Goal: Communication & Community: Answer question/provide support

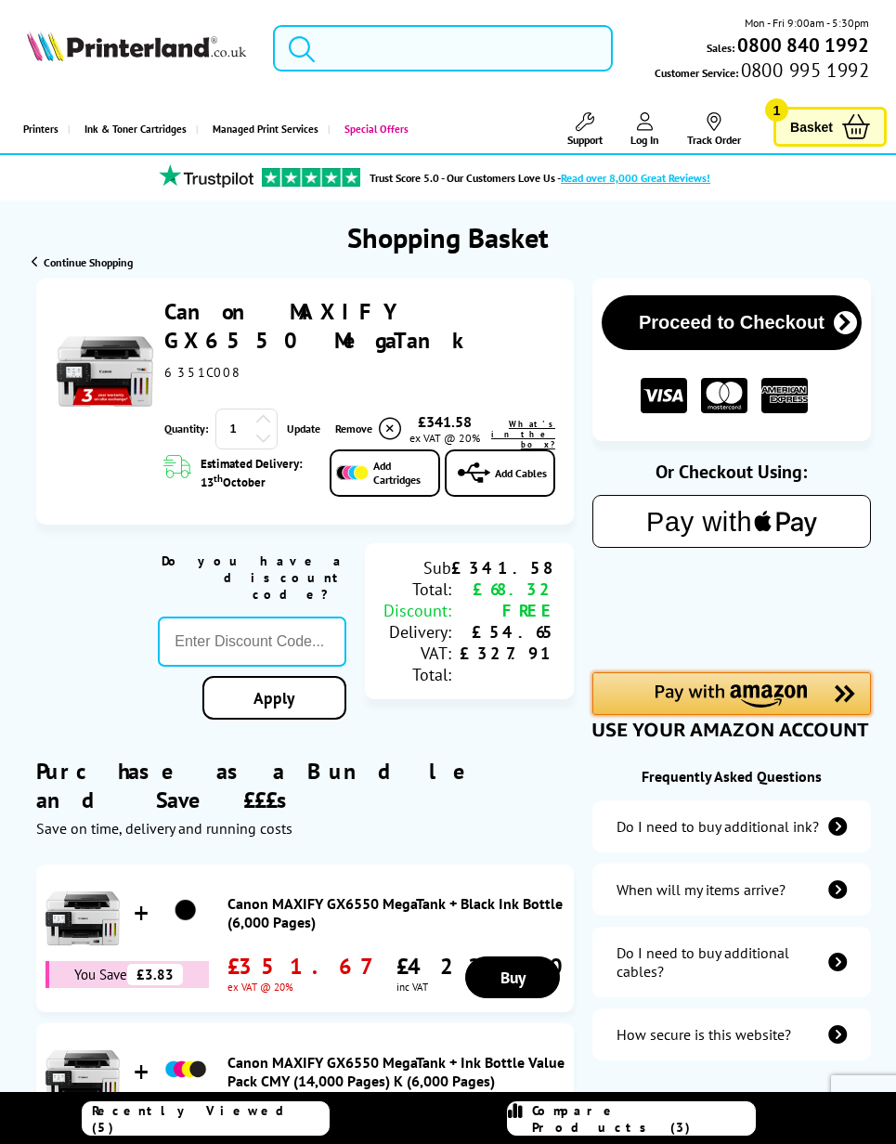
click at [770, 708] on img "Amazon Pay - Use your Amazon account" at bounding box center [732, 696] width 152 height 23
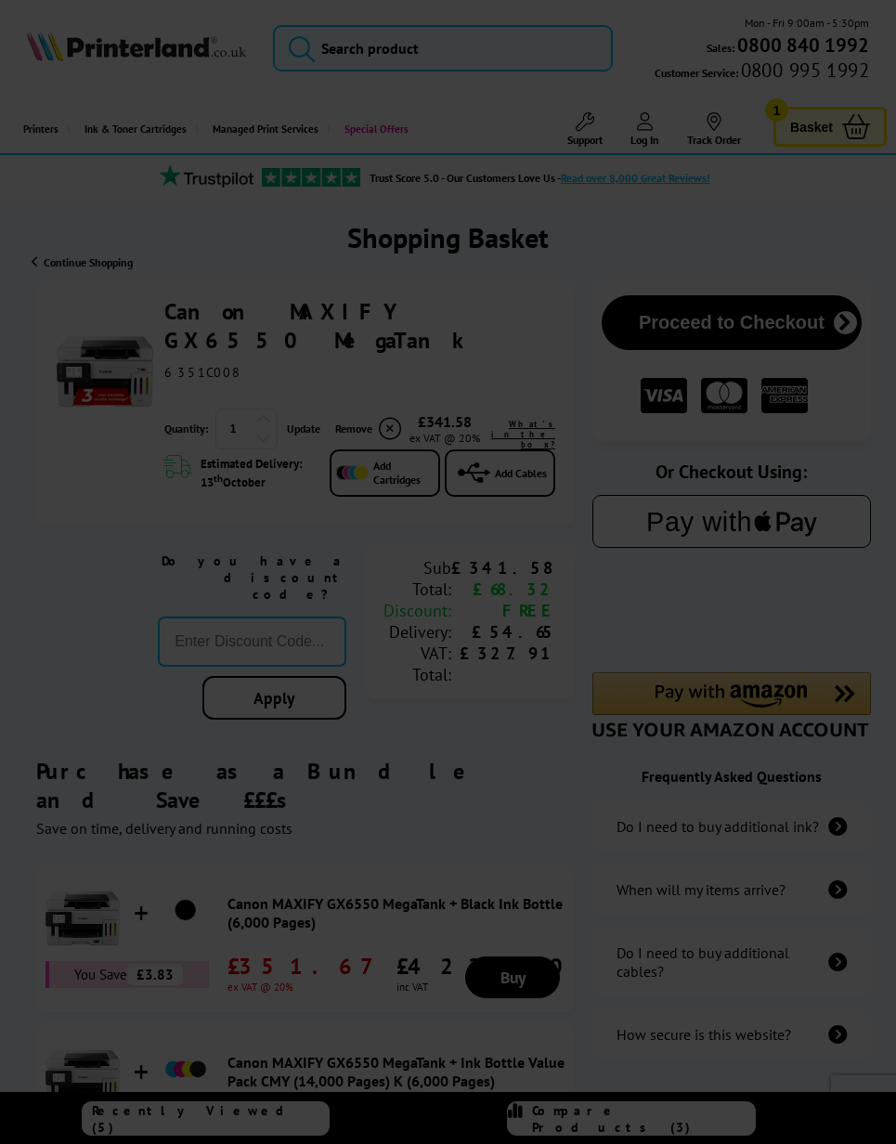
click at [491, 587] on div at bounding box center [448, 572] width 896 height 1144
click at [501, 745] on div at bounding box center [448, 572] width 896 height 1144
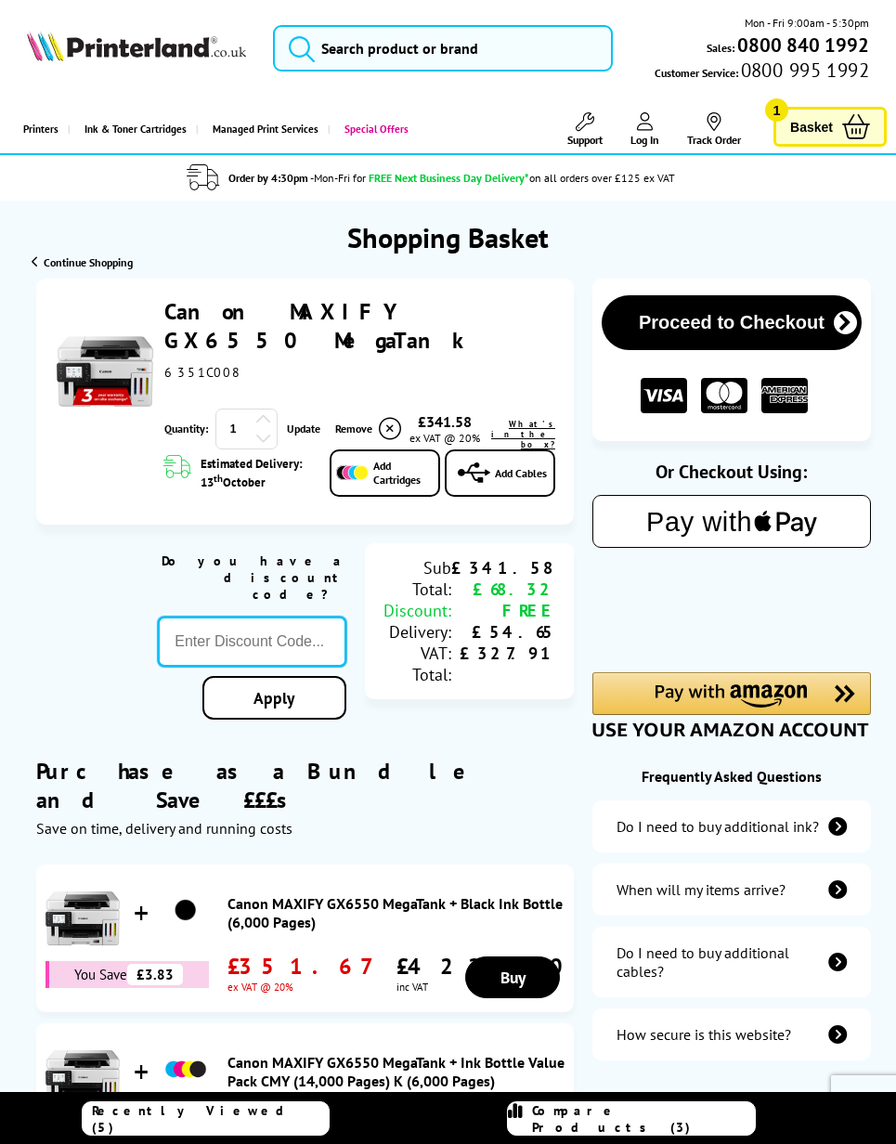
click at [281, 617] on input "text" at bounding box center [252, 642] width 189 height 50
type input "Canon20"
click at [298, 682] on div "Proceed to Checkout Shopping Basket 1 Update" at bounding box center [448, 749] width 896 height 940
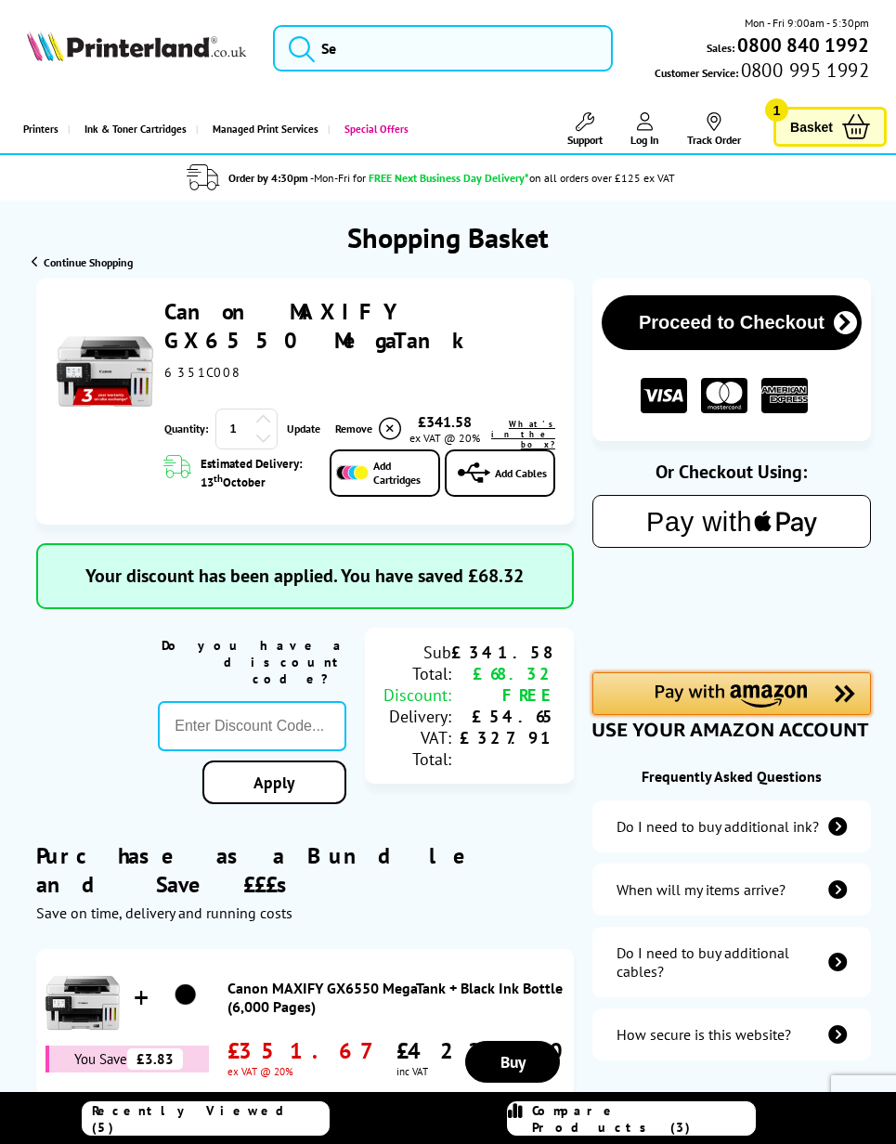
click at [755, 707] on img "Amazon Pay - Use your Amazon account" at bounding box center [732, 696] width 152 height 23
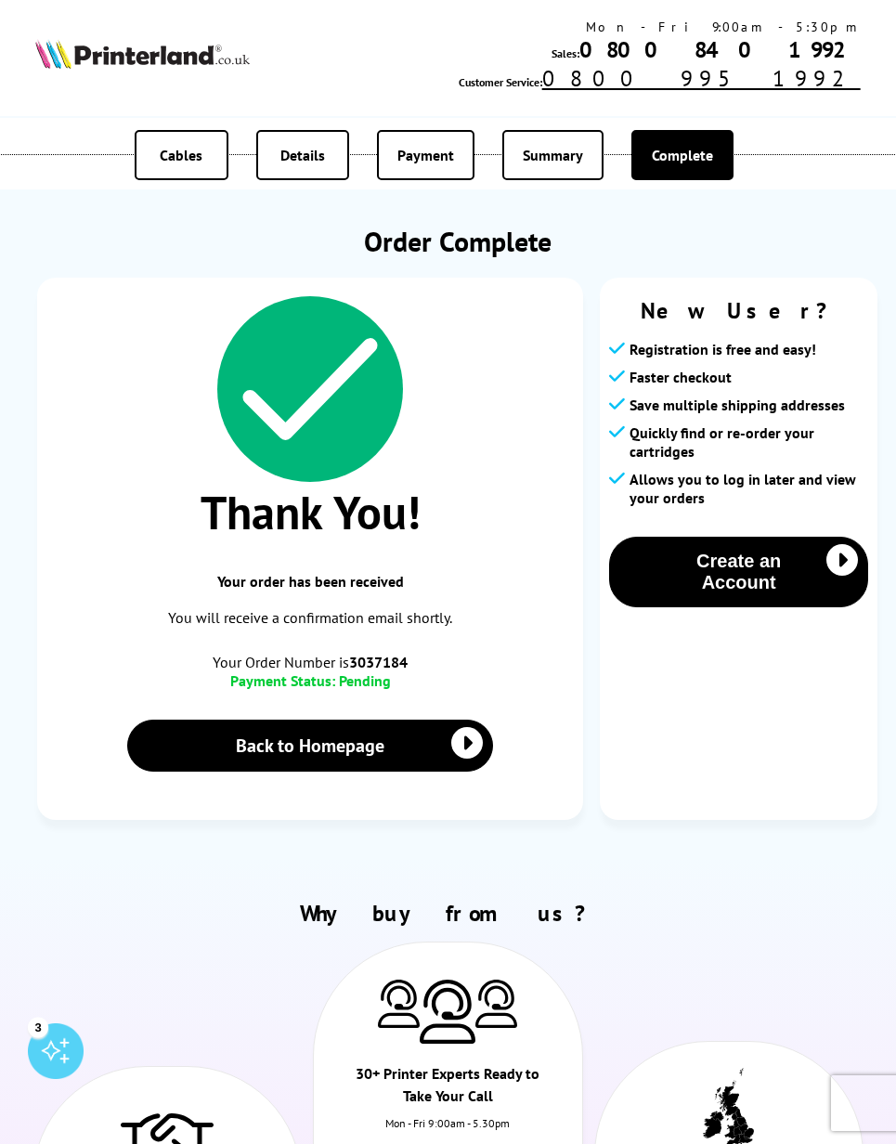
click at [568, 160] on span "Summary" at bounding box center [553, 155] width 60 height 19
click at [558, 157] on span "Summary" at bounding box center [553, 155] width 60 height 19
click at [754, 602] on button "Create an Account" at bounding box center [738, 572] width 259 height 71
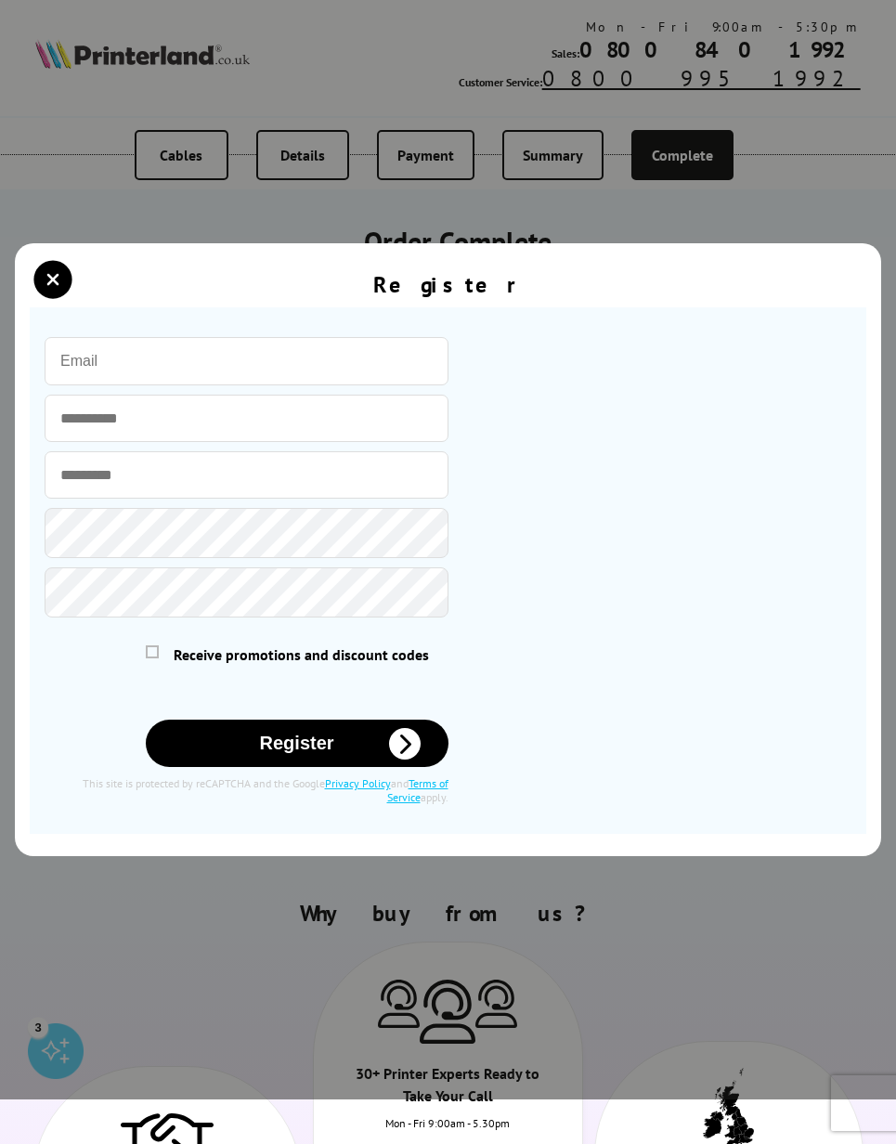
click at [203, 386] on input "email" at bounding box center [247, 361] width 404 height 48
type input "[EMAIL_ADDRESS][DOMAIN_NAME]"
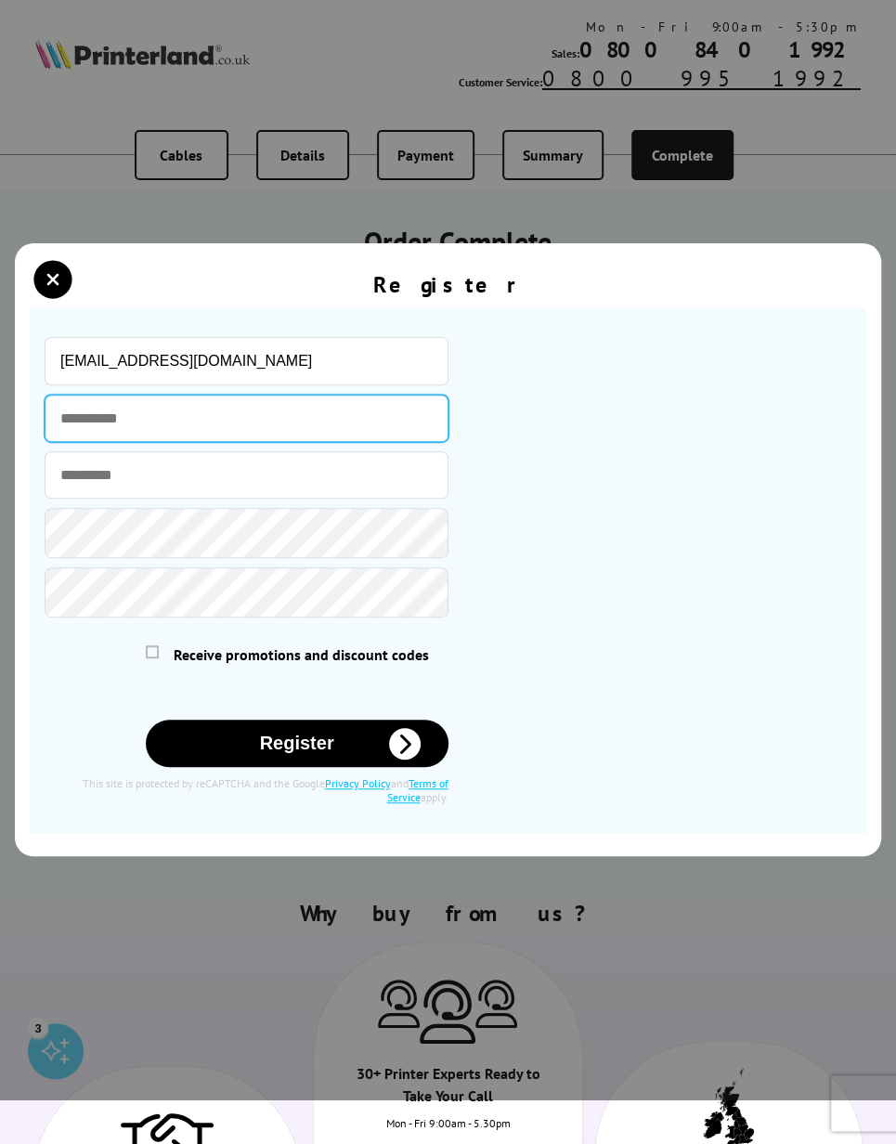
type input "*"
type input "*******"
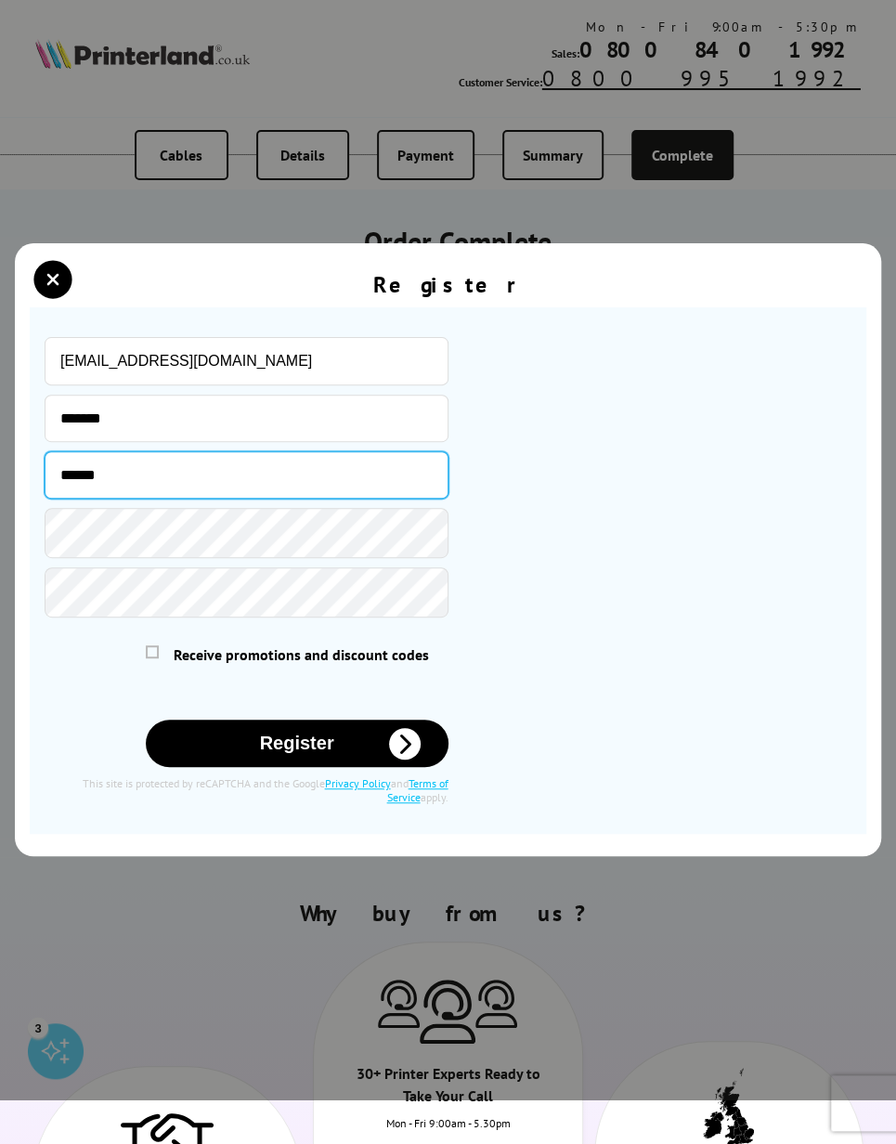
type input "******"
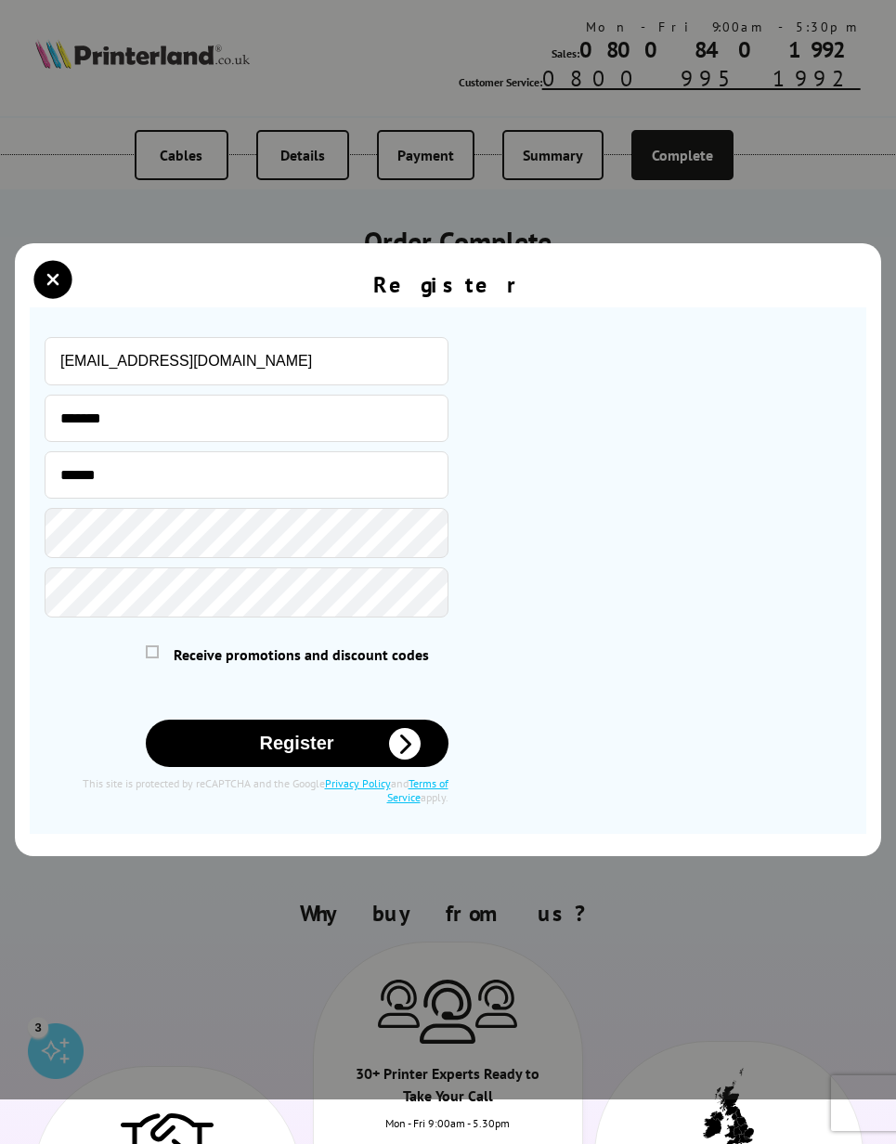
click at [356, 767] on button "Register" at bounding box center [297, 743] width 303 height 47
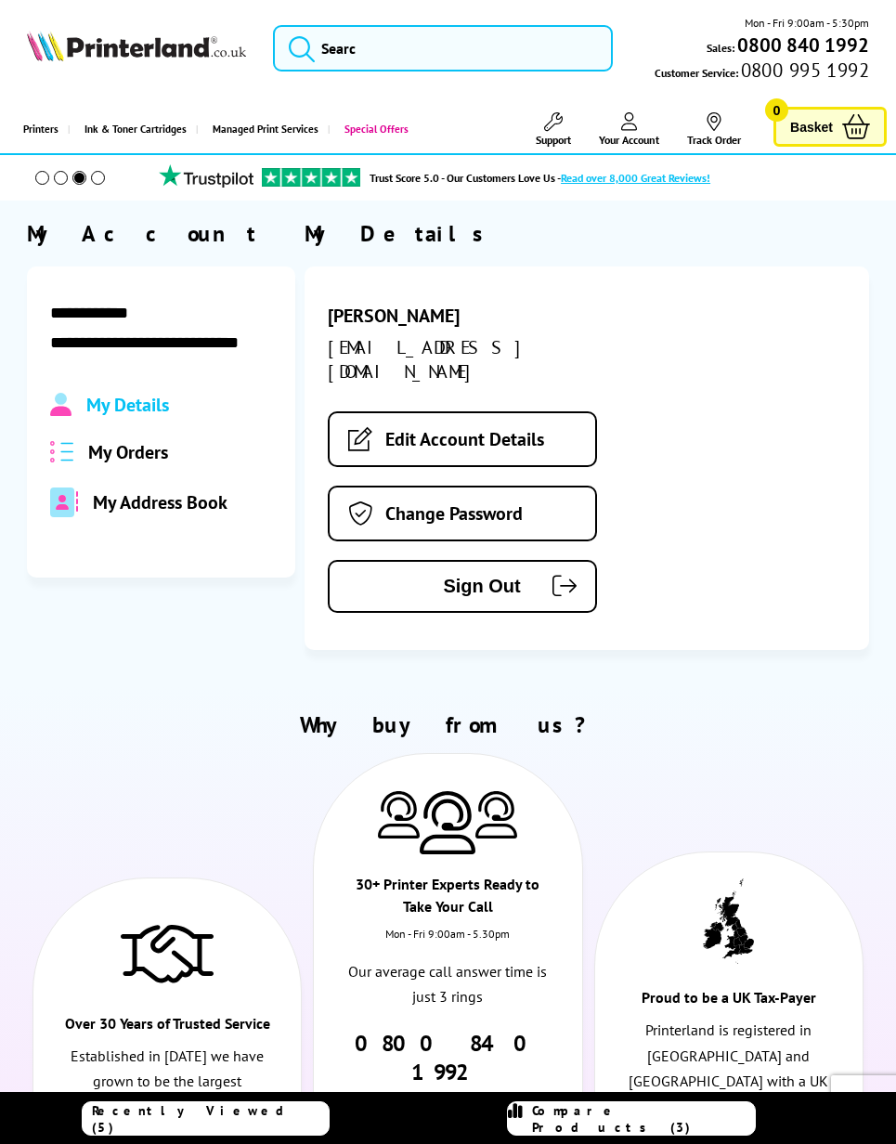
click at [150, 460] on span "My Orders" at bounding box center [128, 452] width 80 height 24
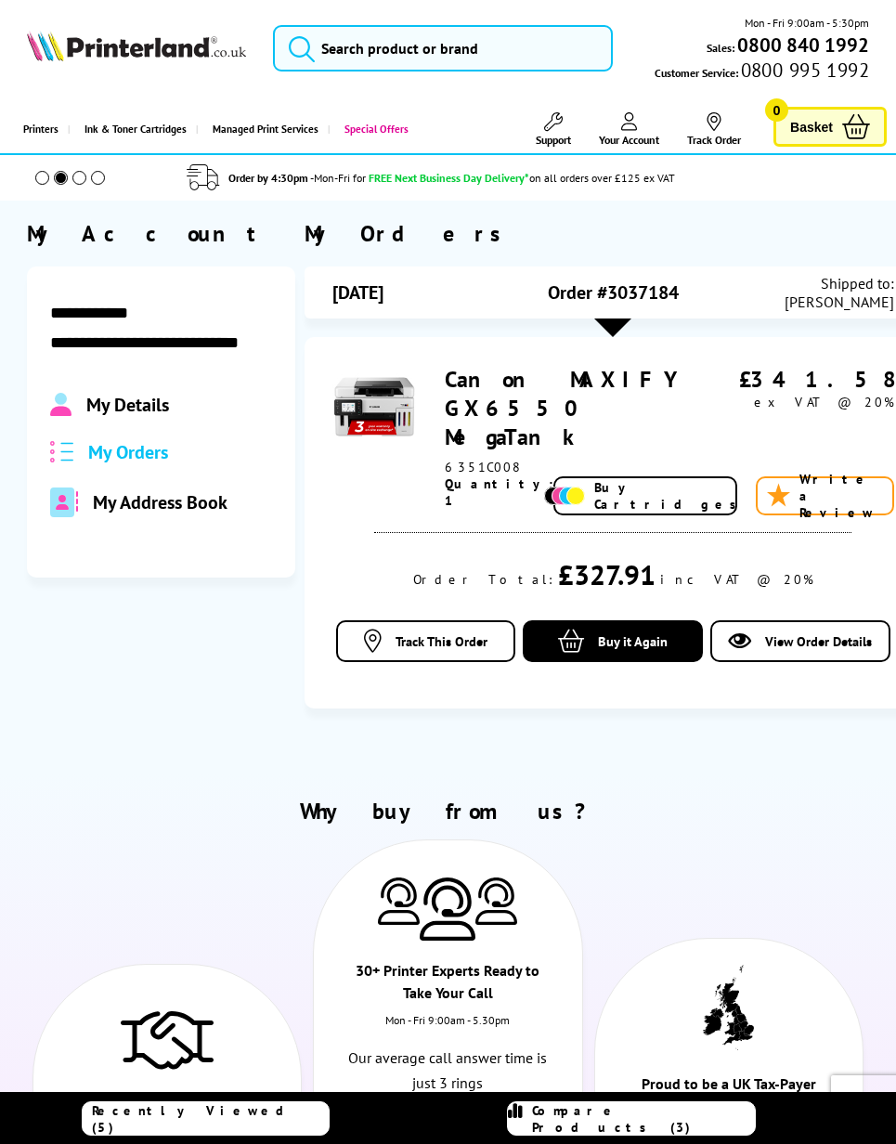
click at [175, 512] on span "My Address Book" at bounding box center [160, 502] width 135 height 24
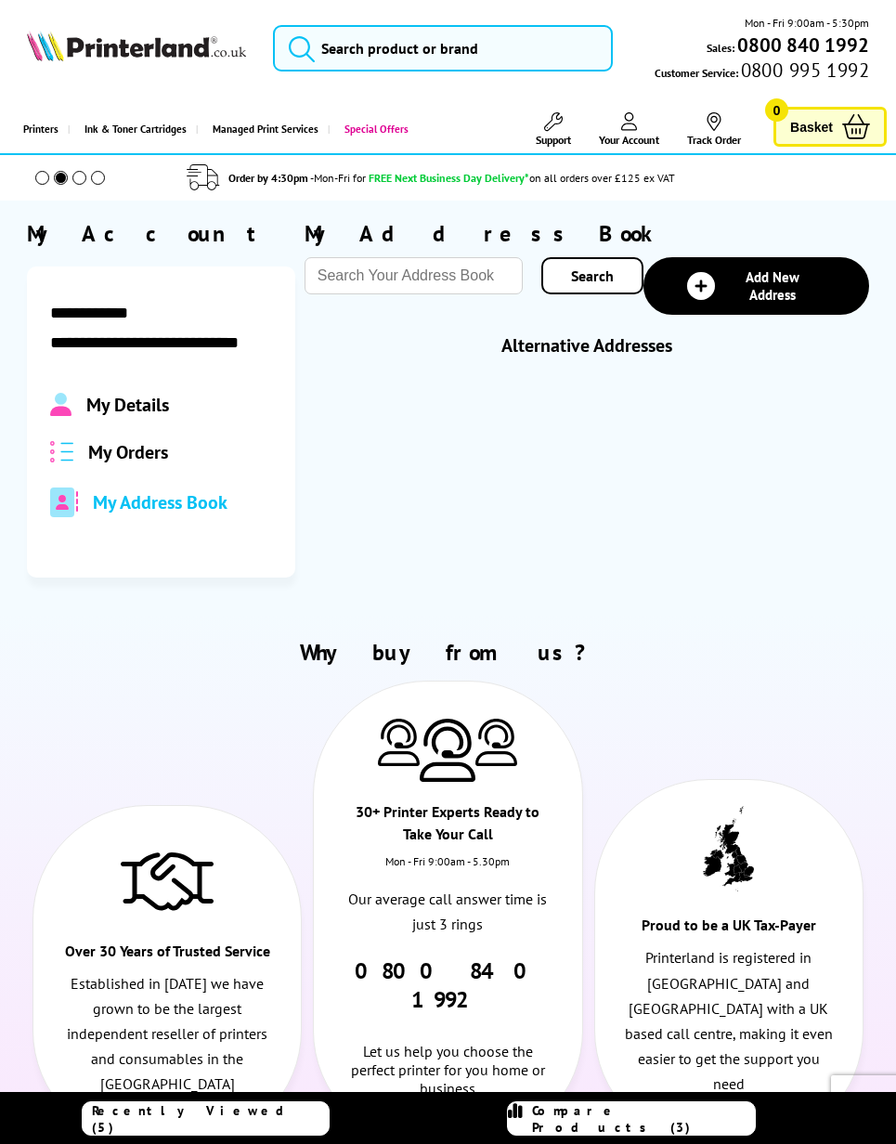
click at [181, 517] on div "My Address Book" at bounding box center [161, 503] width 222 height 30
click at [457, 273] on input "text" at bounding box center [414, 275] width 218 height 37
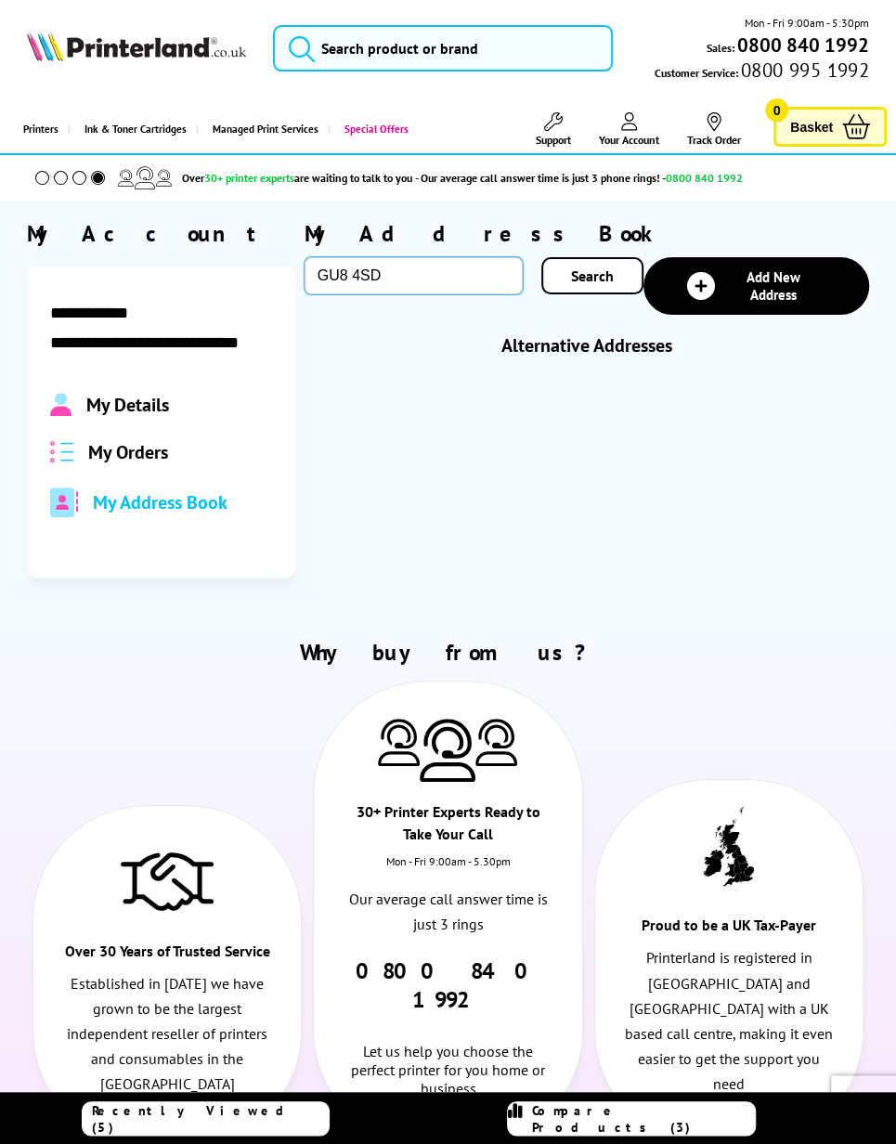
type input "GU8 4SD"
click at [598, 278] on span "Search" at bounding box center [592, 276] width 43 height 19
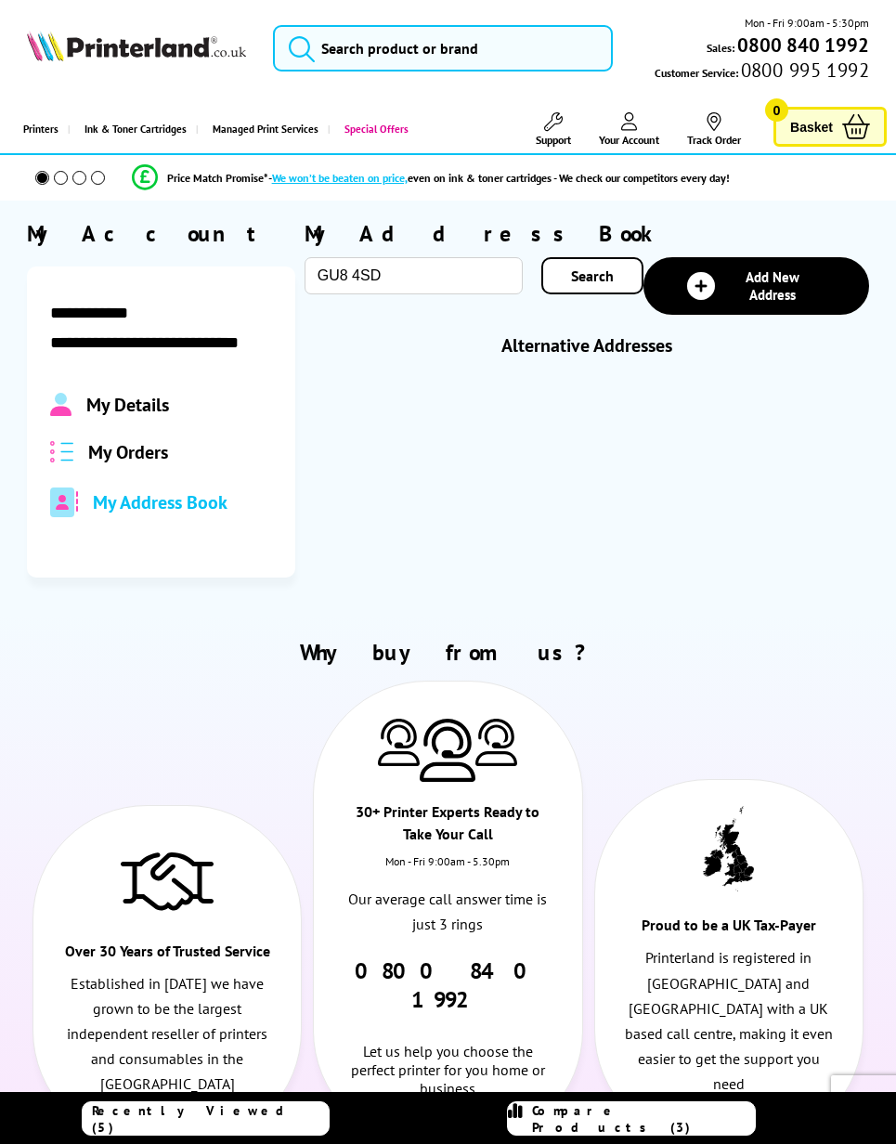
click at [597, 292] on link "Search" at bounding box center [593, 275] width 102 height 37
click at [721, 296] on link "Add New Address" at bounding box center [757, 286] width 226 height 58
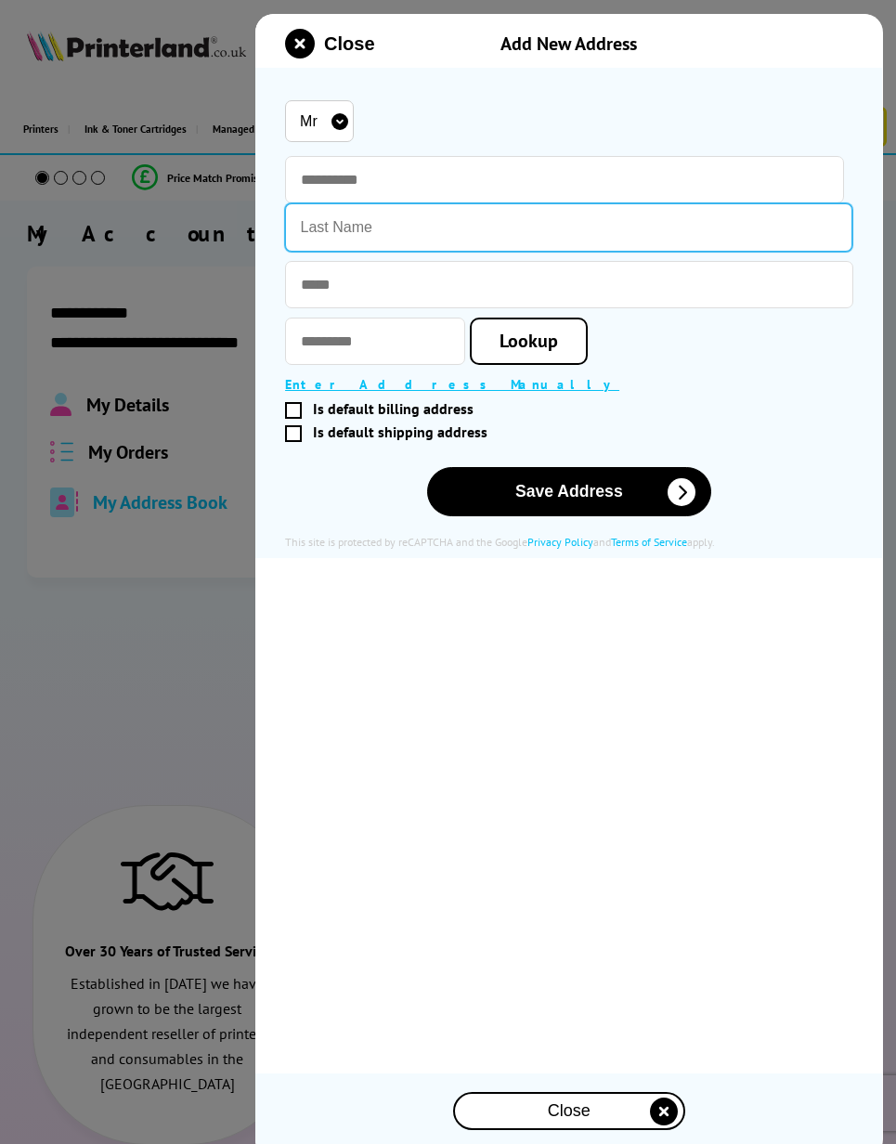
click at [454, 207] on input "text" at bounding box center [569, 227] width 569 height 48
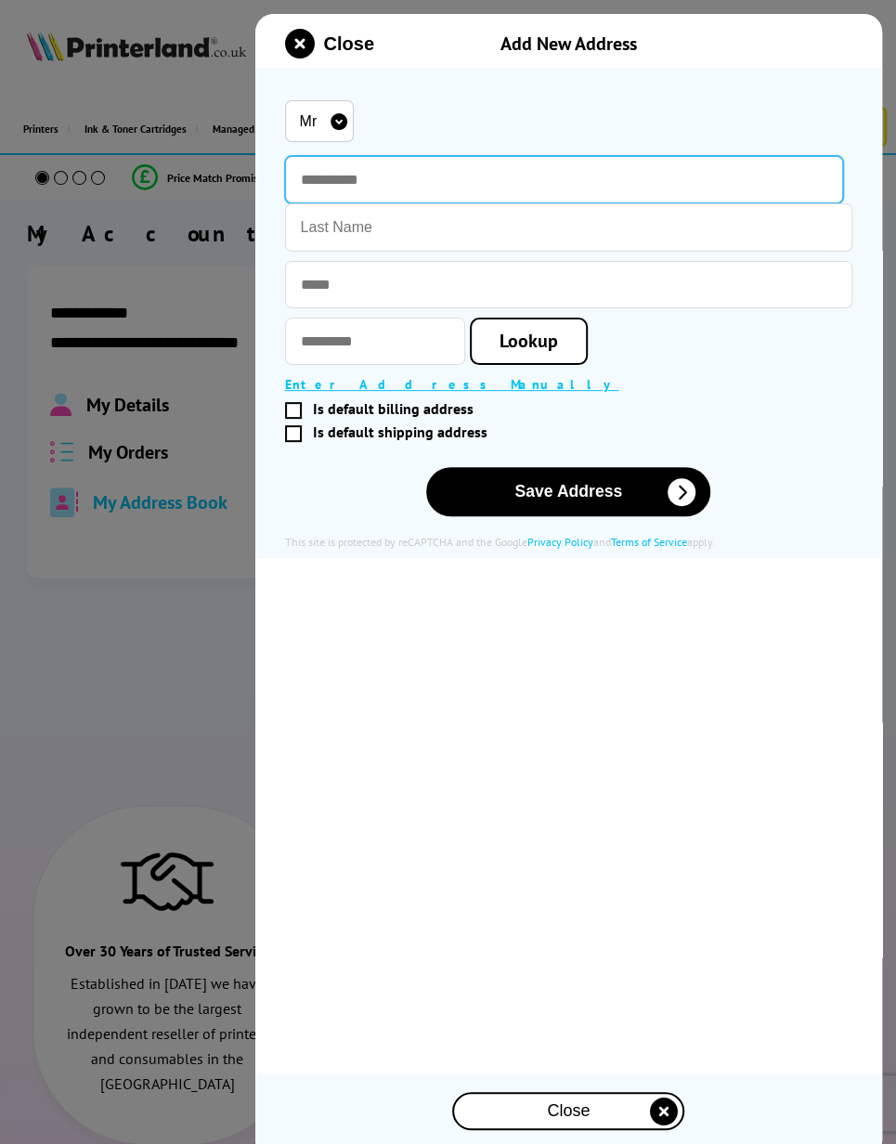
click at [500, 188] on input "text" at bounding box center [564, 179] width 559 height 47
type input "*******"
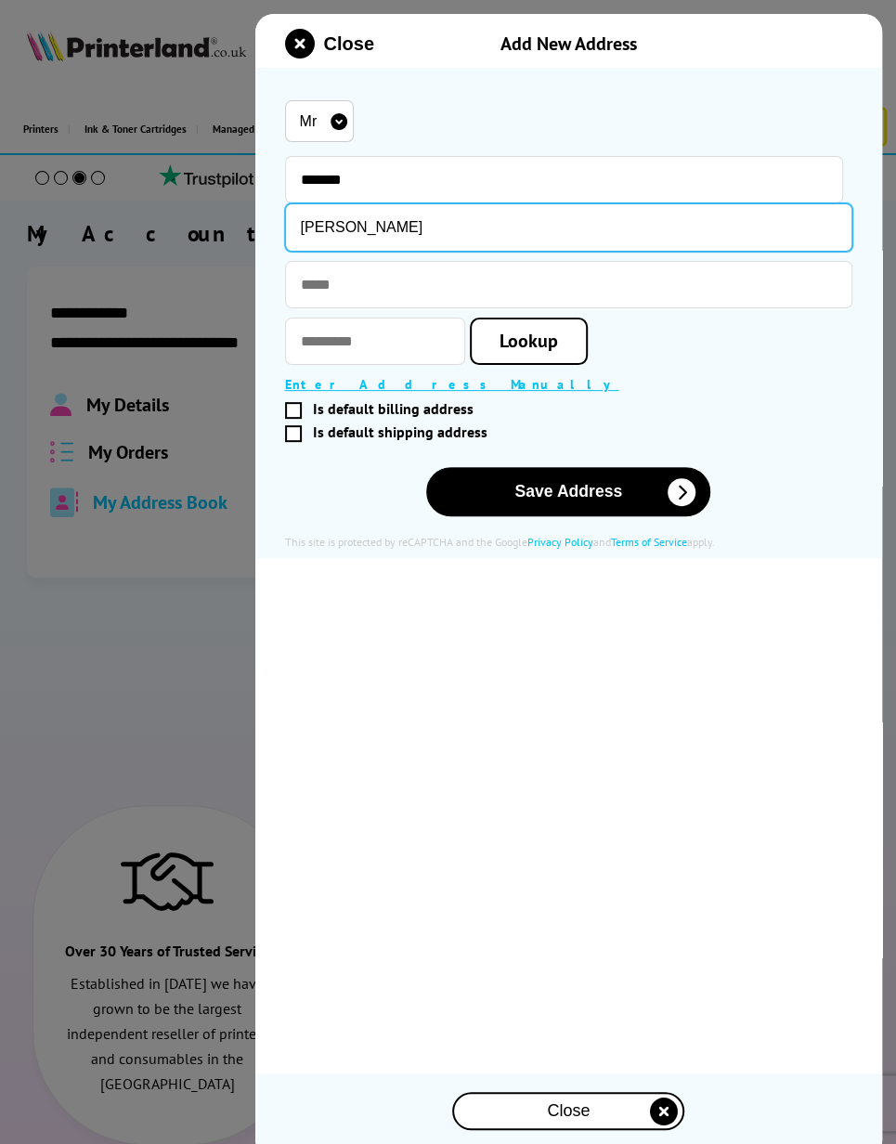
type input "Harris"
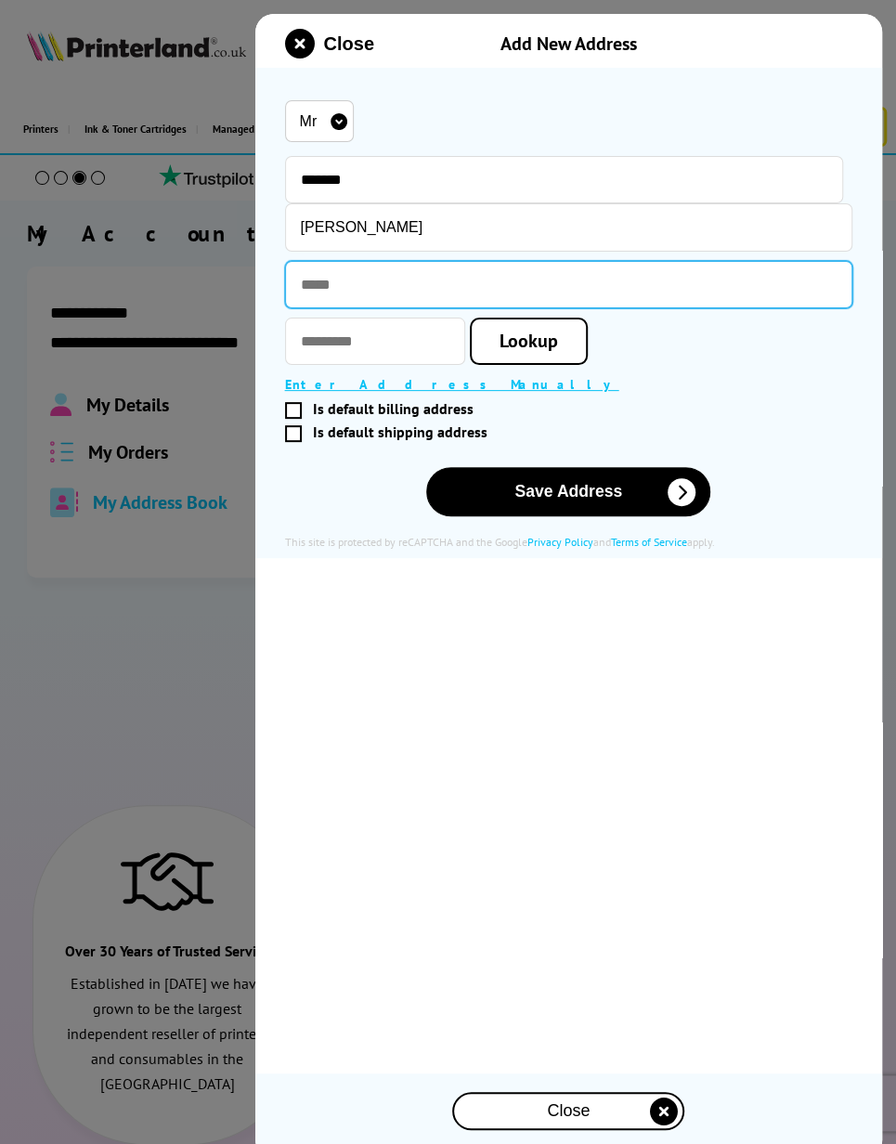
click at [438, 296] on input "text" at bounding box center [569, 284] width 569 height 47
type input "**********"
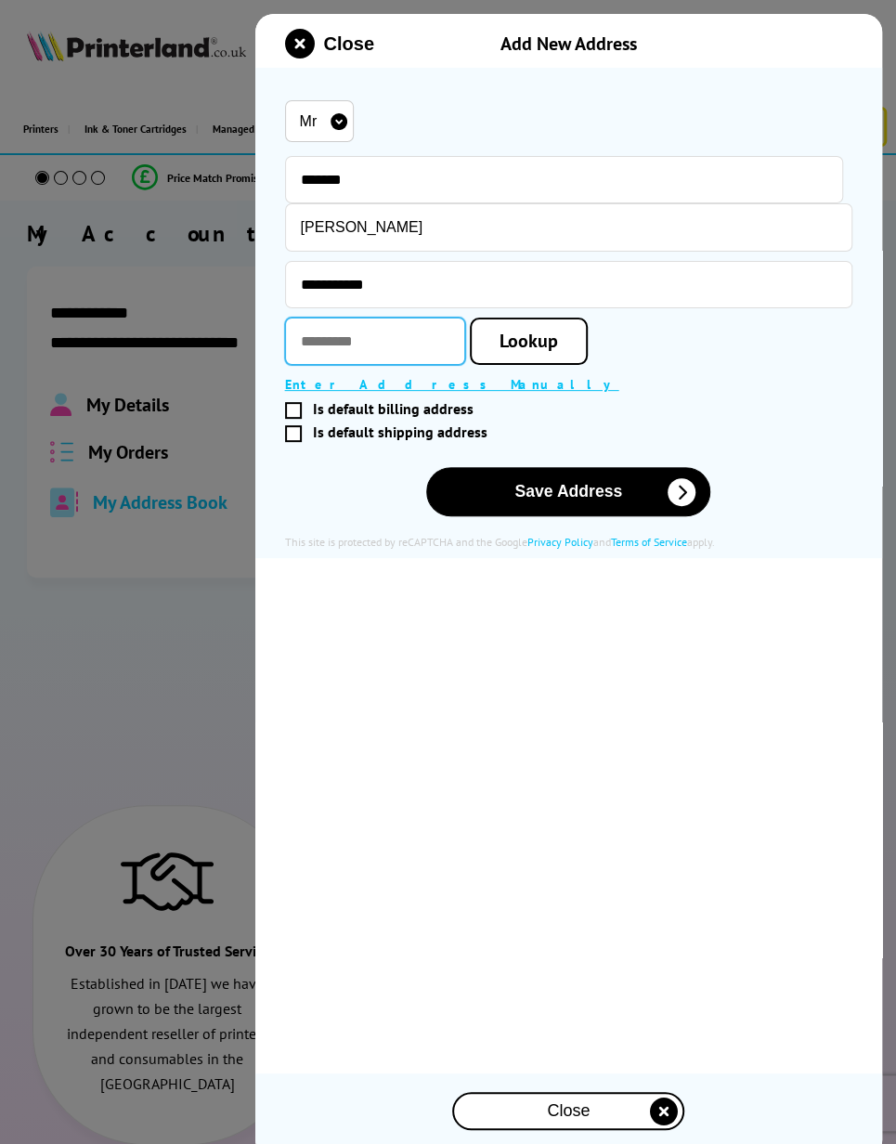
click at [380, 354] on input "text" at bounding box center [375, 341] width 180 height 47
type input "*******"
click at [507, 353] on span "Lookup" at bounding box center [529, 341] width 59 height 24
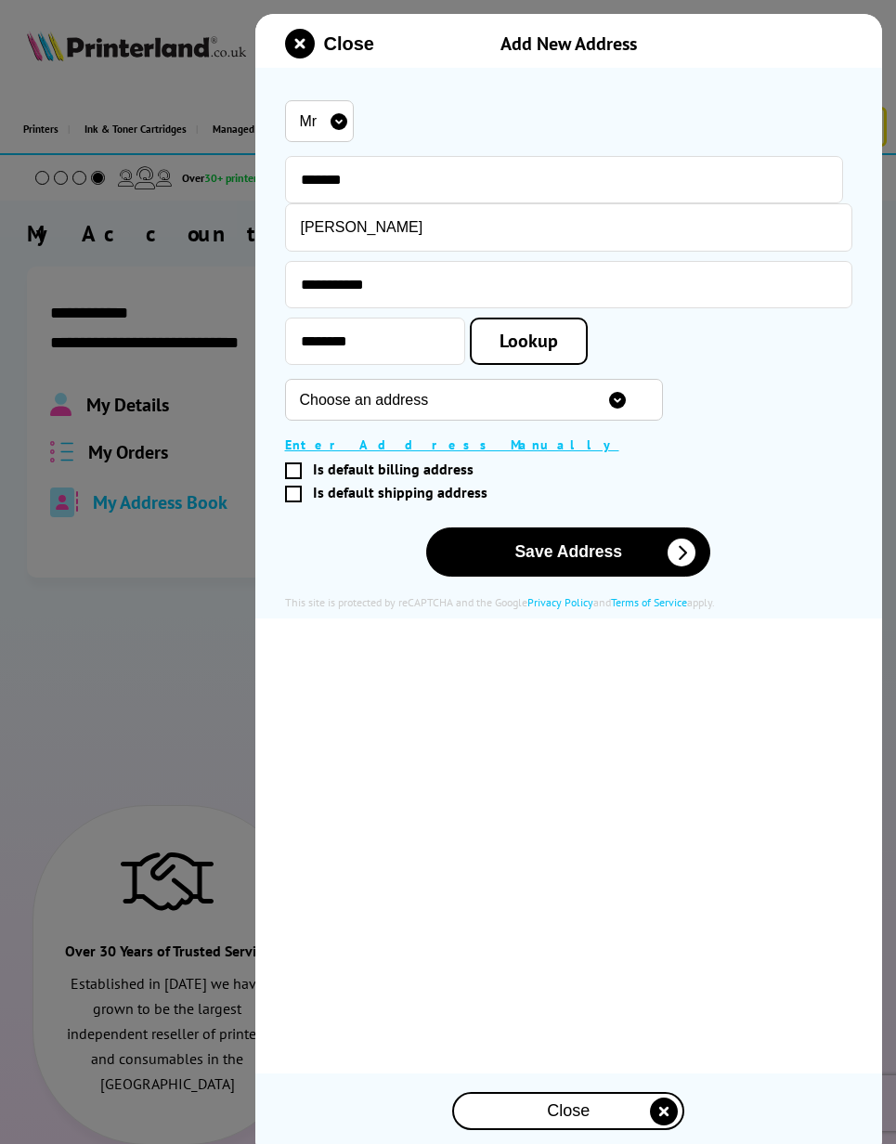
click at [563, 411] on select "Choose an address 1 Yewens, Chiddingfold, Godalming, GU8 4SD 2 Yewens, Chidding…" at bounding box center [474, 400] width 378 height 42
select select "GB|RM|B|10137363"
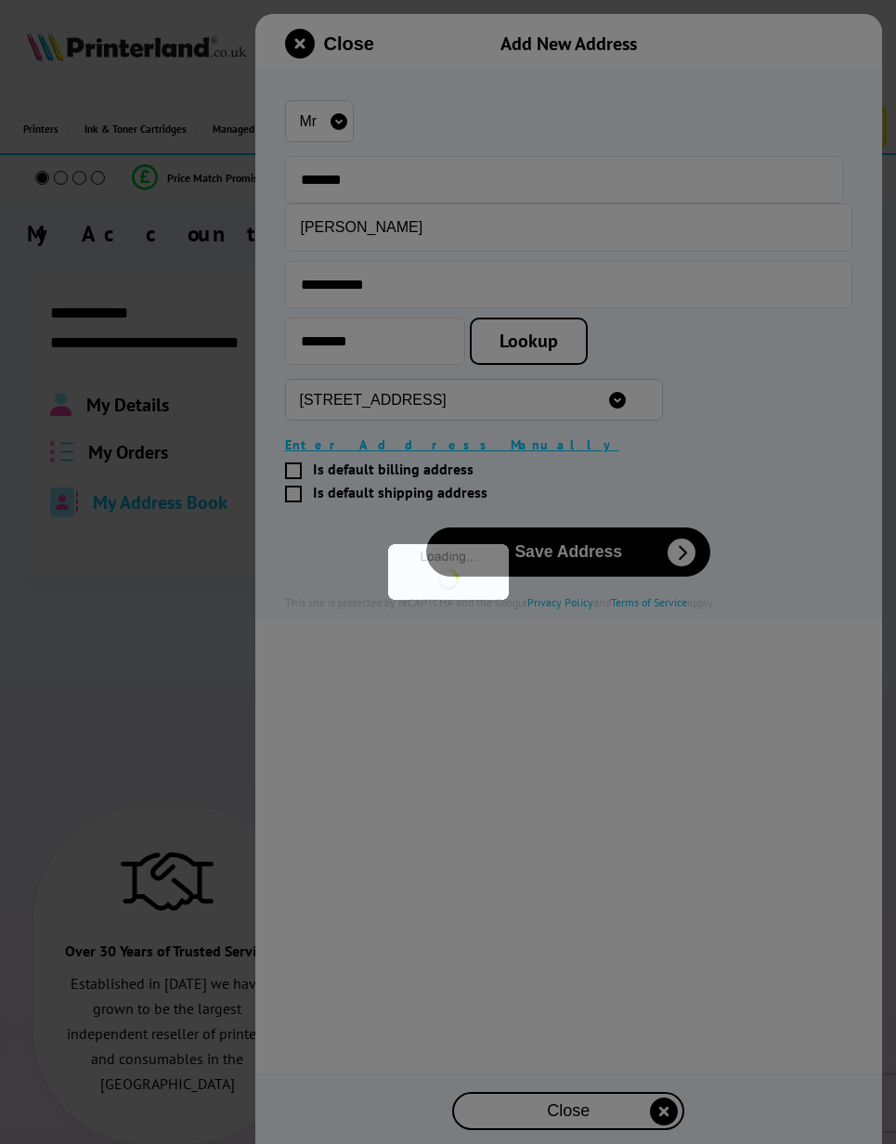
type input "*******"
type input "9 Yewens"
type input "Chiddingfold"
type input "Godalming"
type input "Surrey"
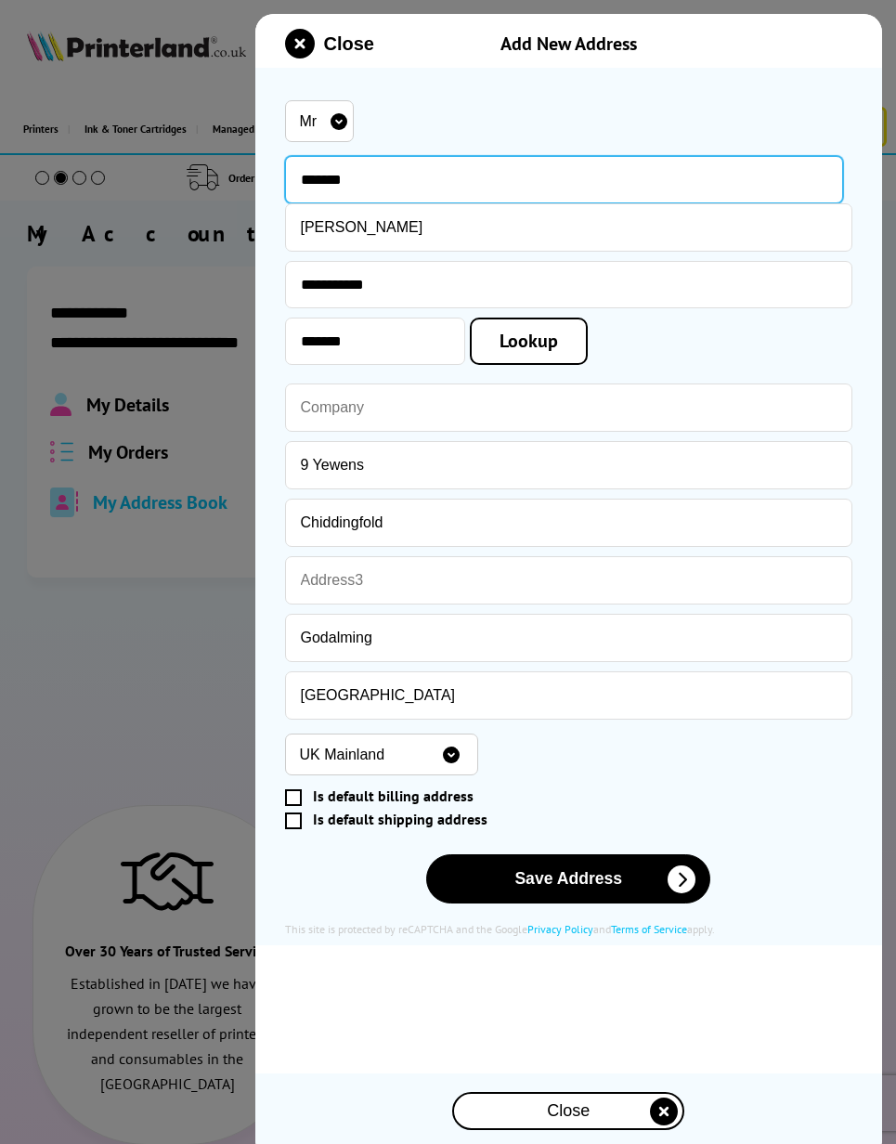
click at [399, 185] on input "*******" at bounding box center [564, 179] width 559 height 47
type input "*******"
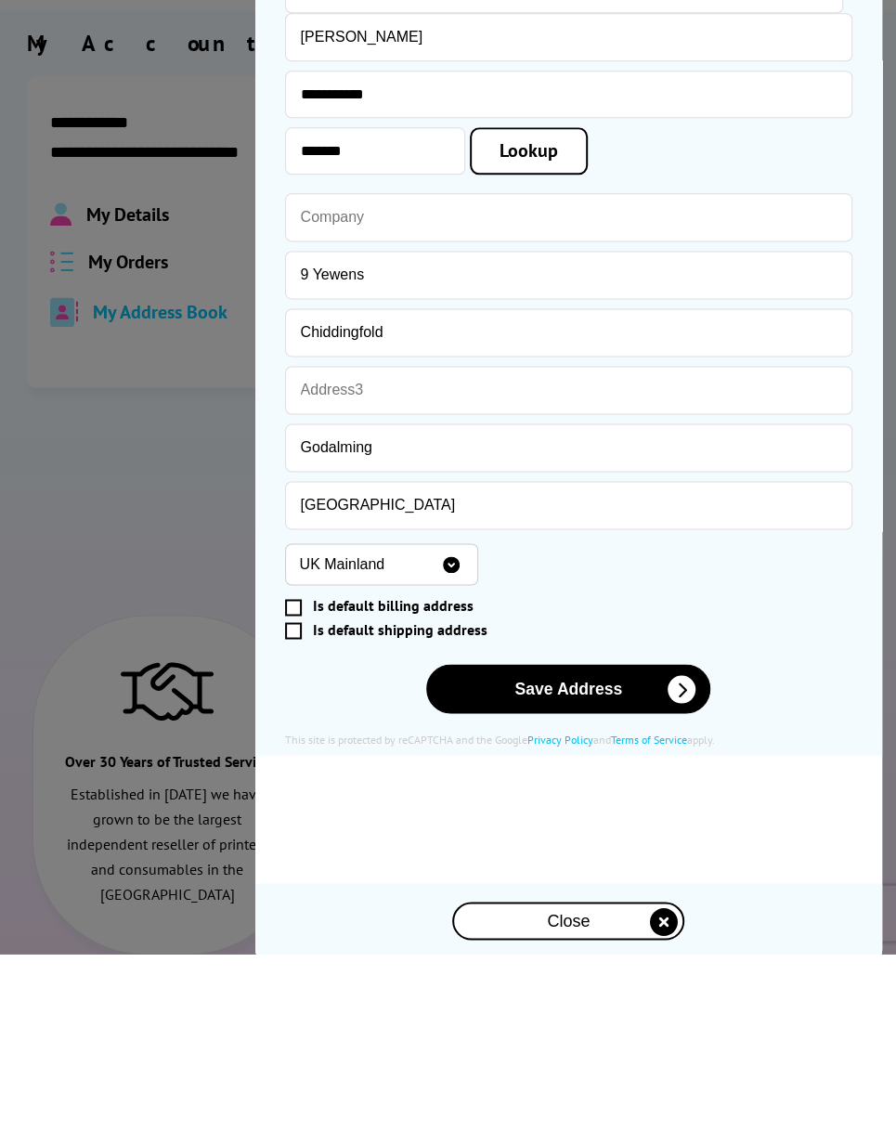
click at [617, 855] on button "Save Address" at bounding box center [568, 879] width 284 height 49
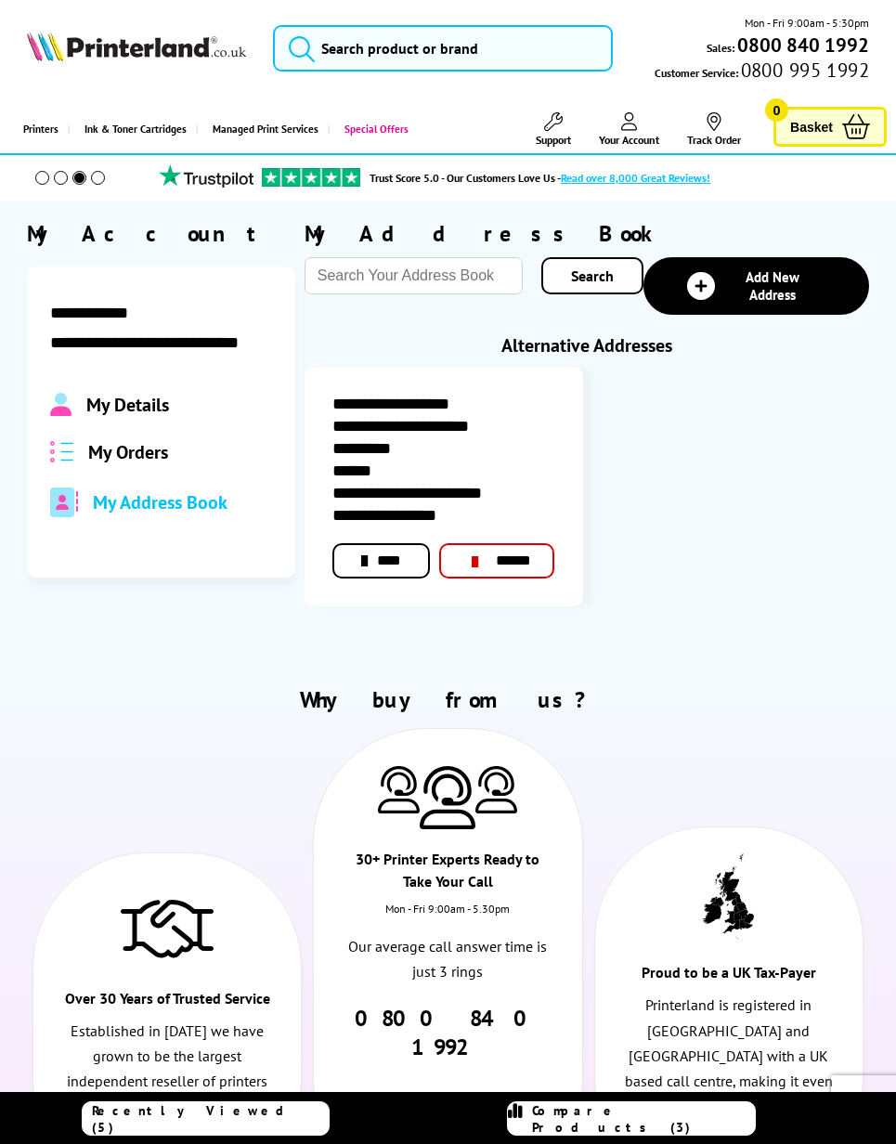
click at [148, 464] on span "My Orders" at bounding box center [128, 452] width 80 height 24
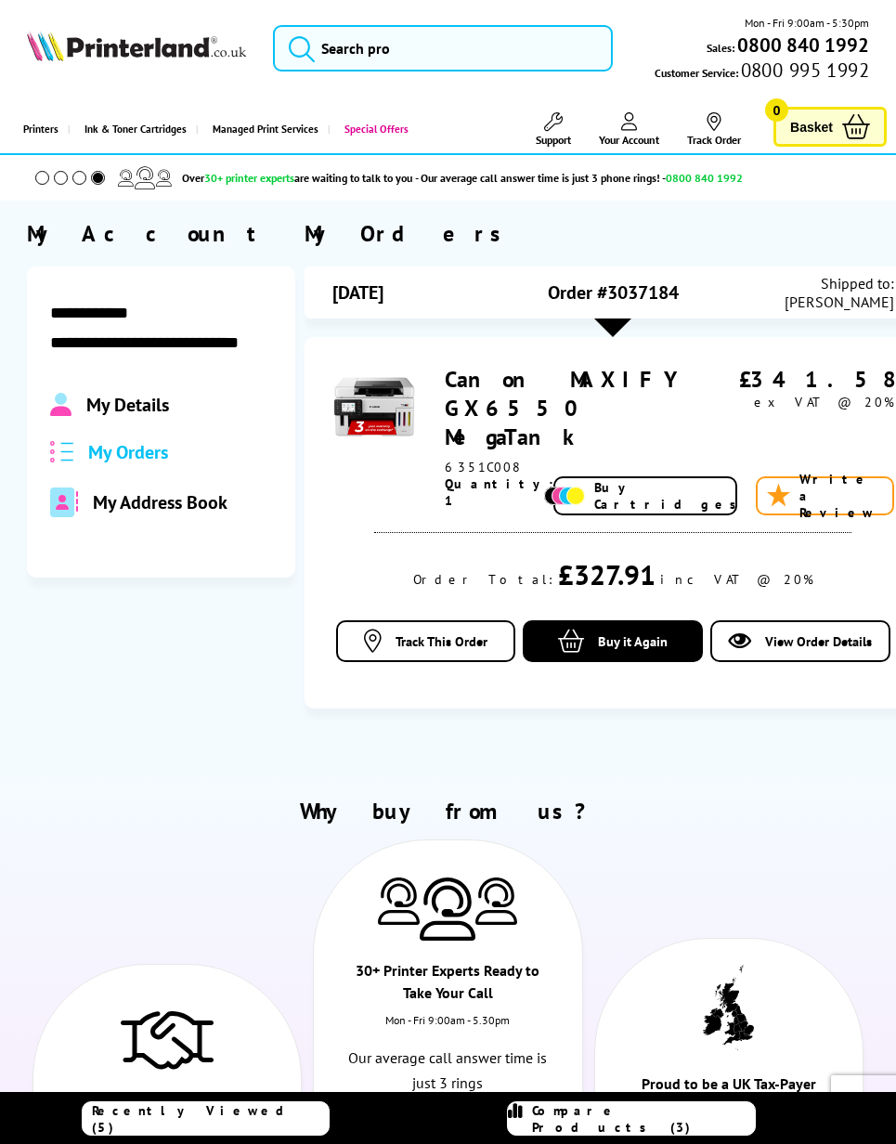
click at [767, 633] on span "View Order Details" at bounding box center [818, 642] width 107 height 18
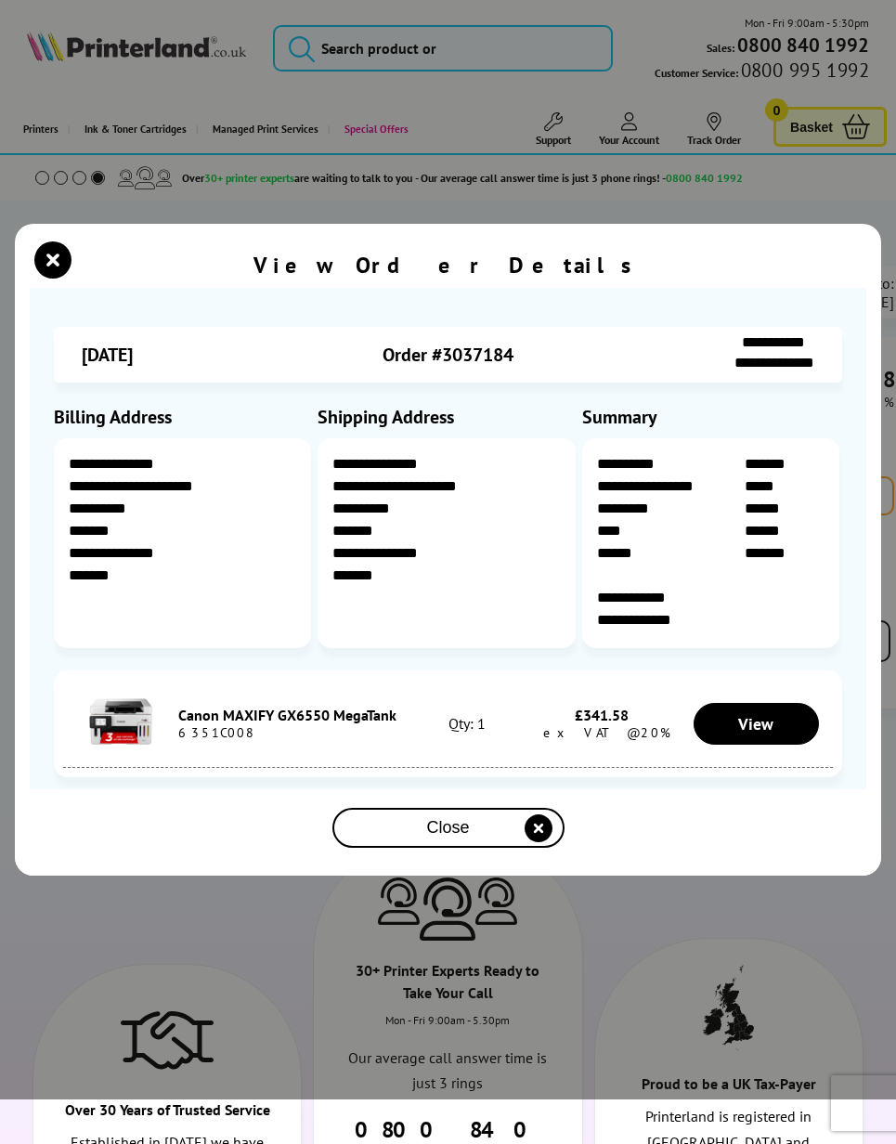
click at [64, 275] on icon "close modal" at bounding box center [52, 260] width 37 height 37
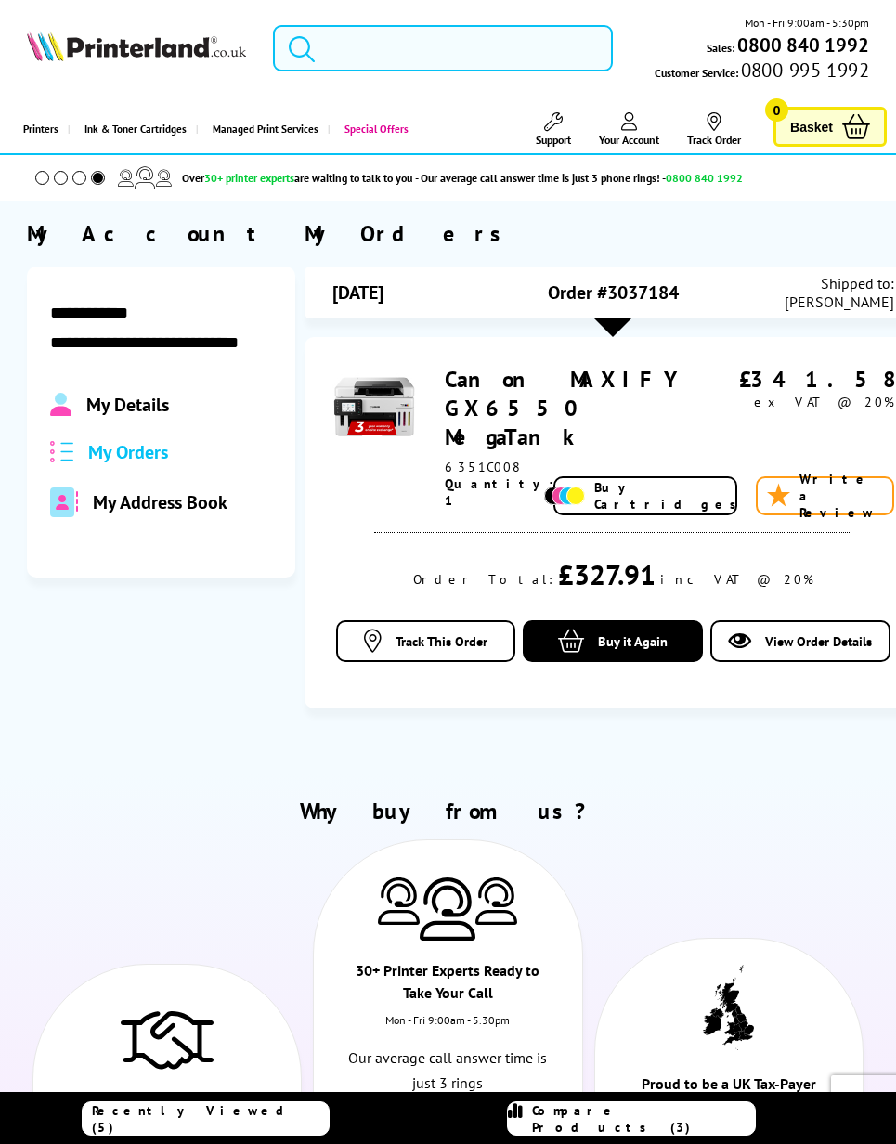
click at [401, 50] on input "search" at bounding box center [443, 48] width 341 height 46
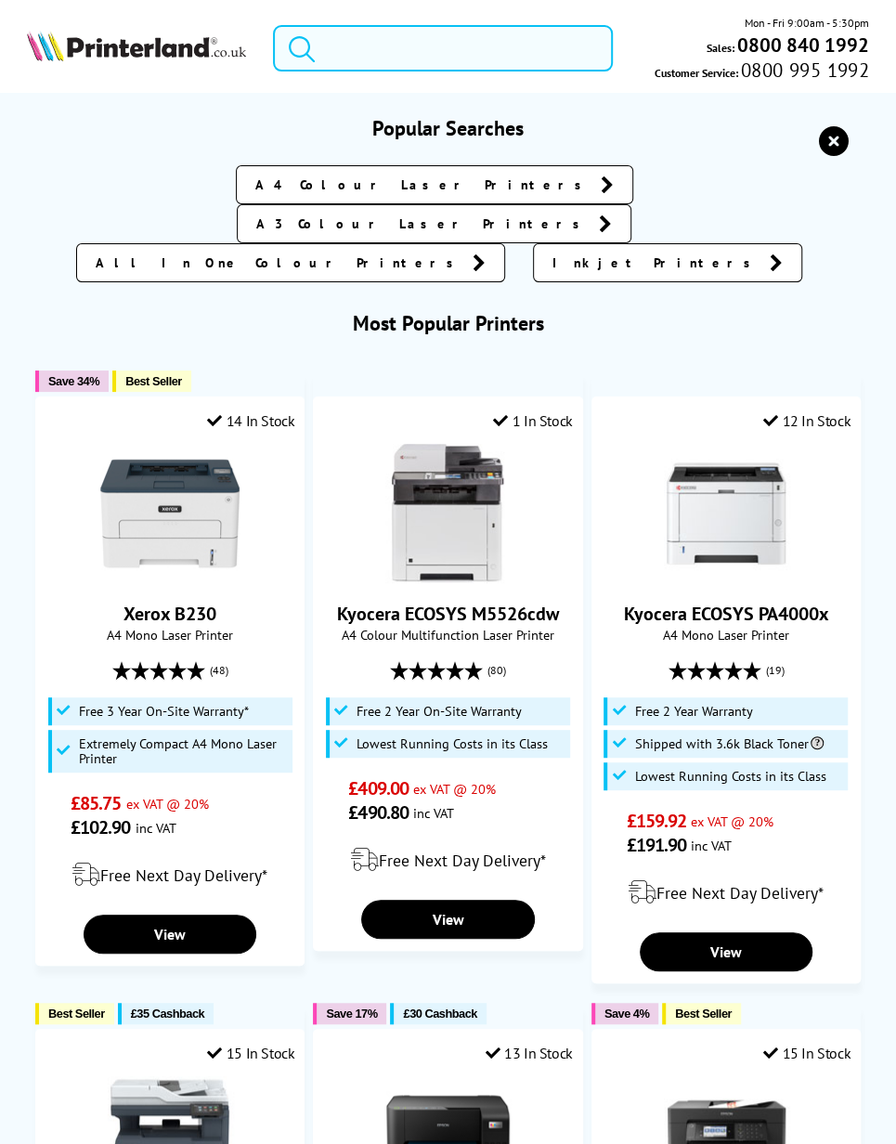
click at [375, 47] on input "search" at bounding box center [443, 48] width 341 height 46
paste input "Canon MAXIFY GX6550"
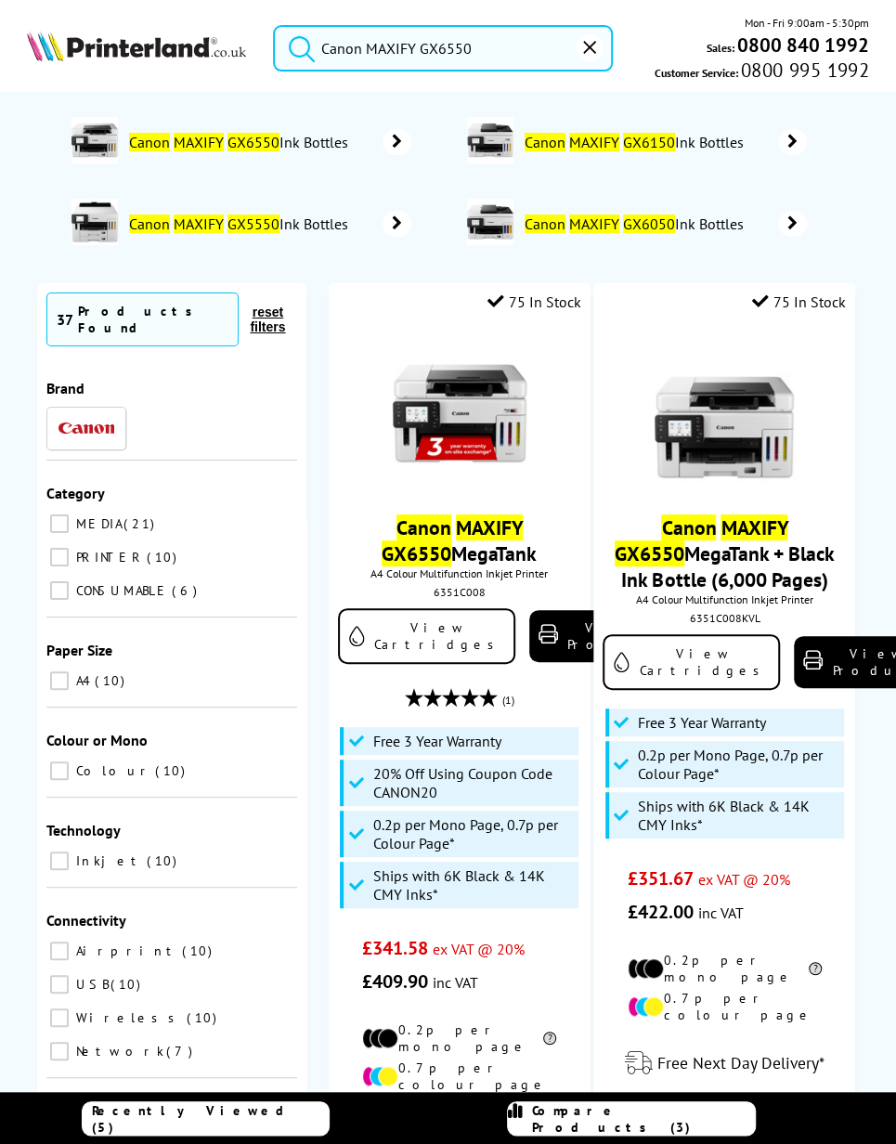
type input "Canon MAXIFY GX6550"
click at [341, 225] on span "Canon MAXIFY GX5550 Ink Bottles" at bounding box center [241, 224] width 229 height 19
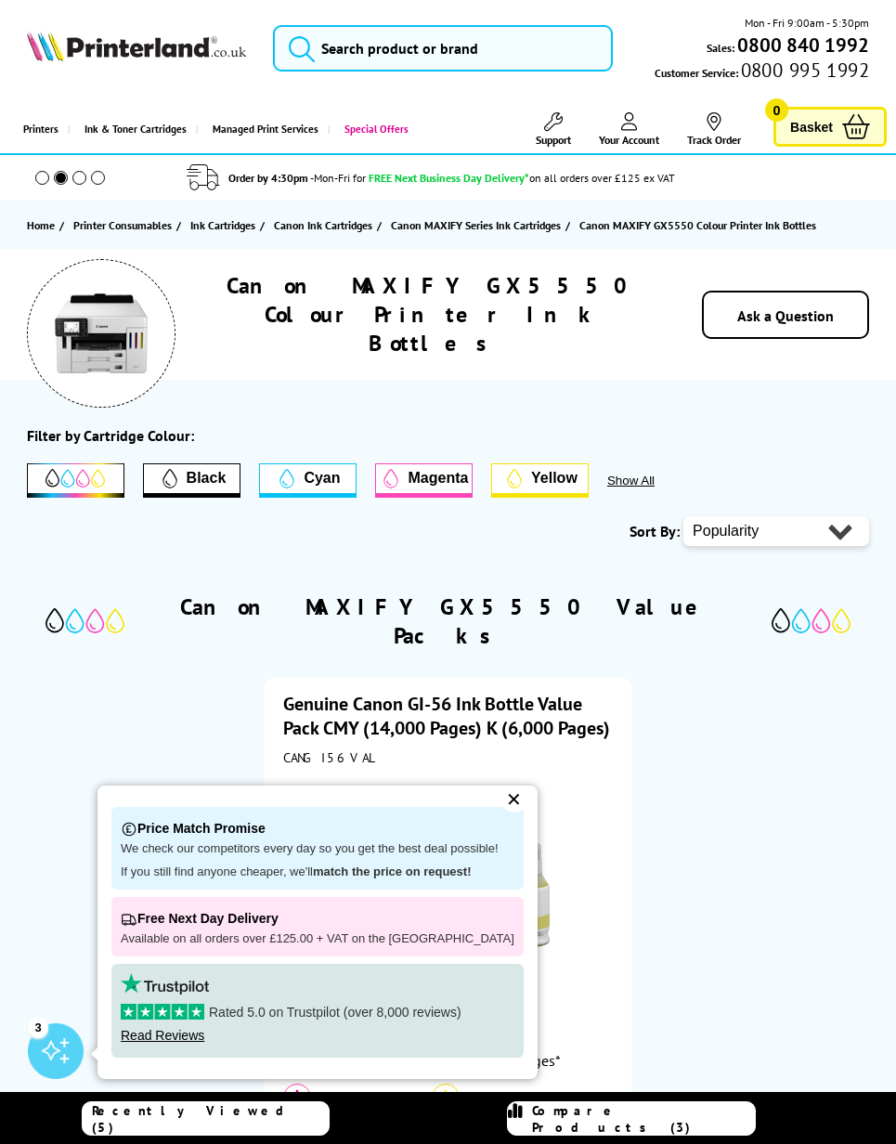
click at [704, 141] on link "Track Order" at bounding box center [714, 129] width 54 height 34
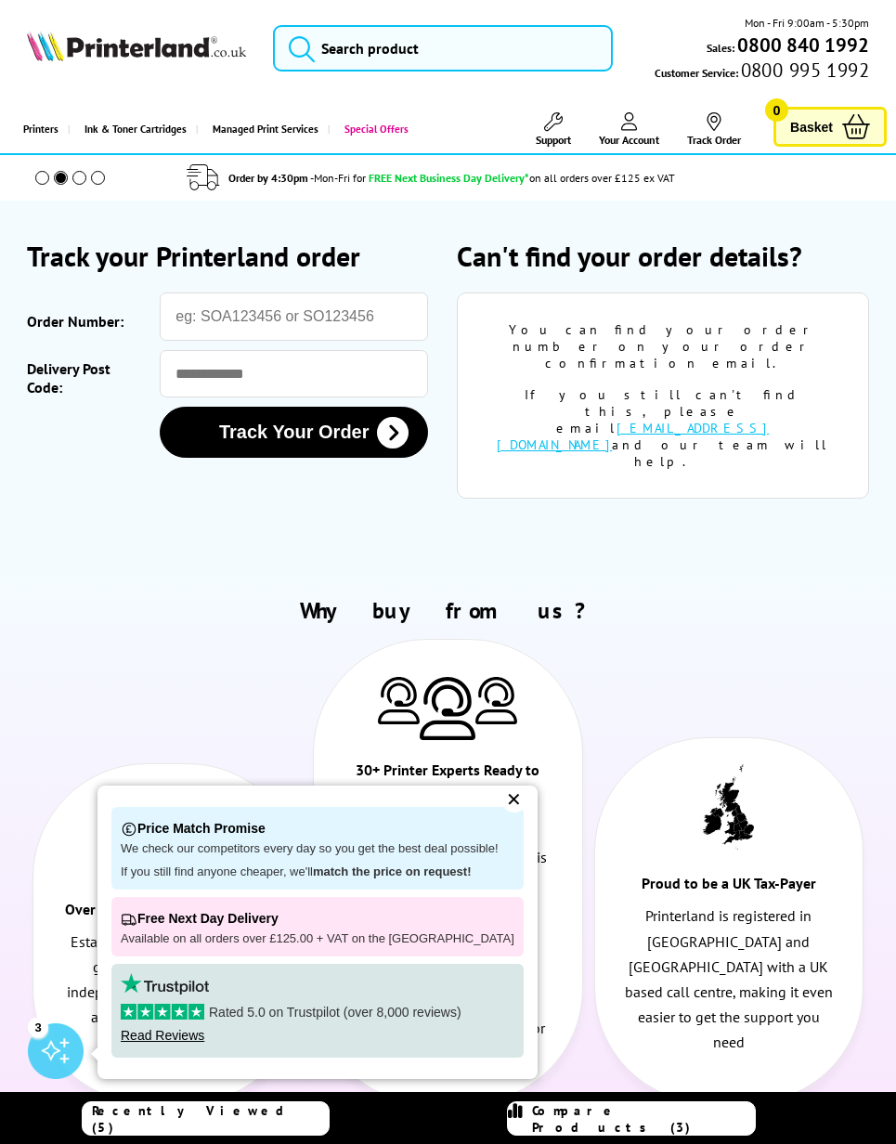
click at [611, 133] on span "Your Account" at bounding box center [629, 140] width 60 height 14
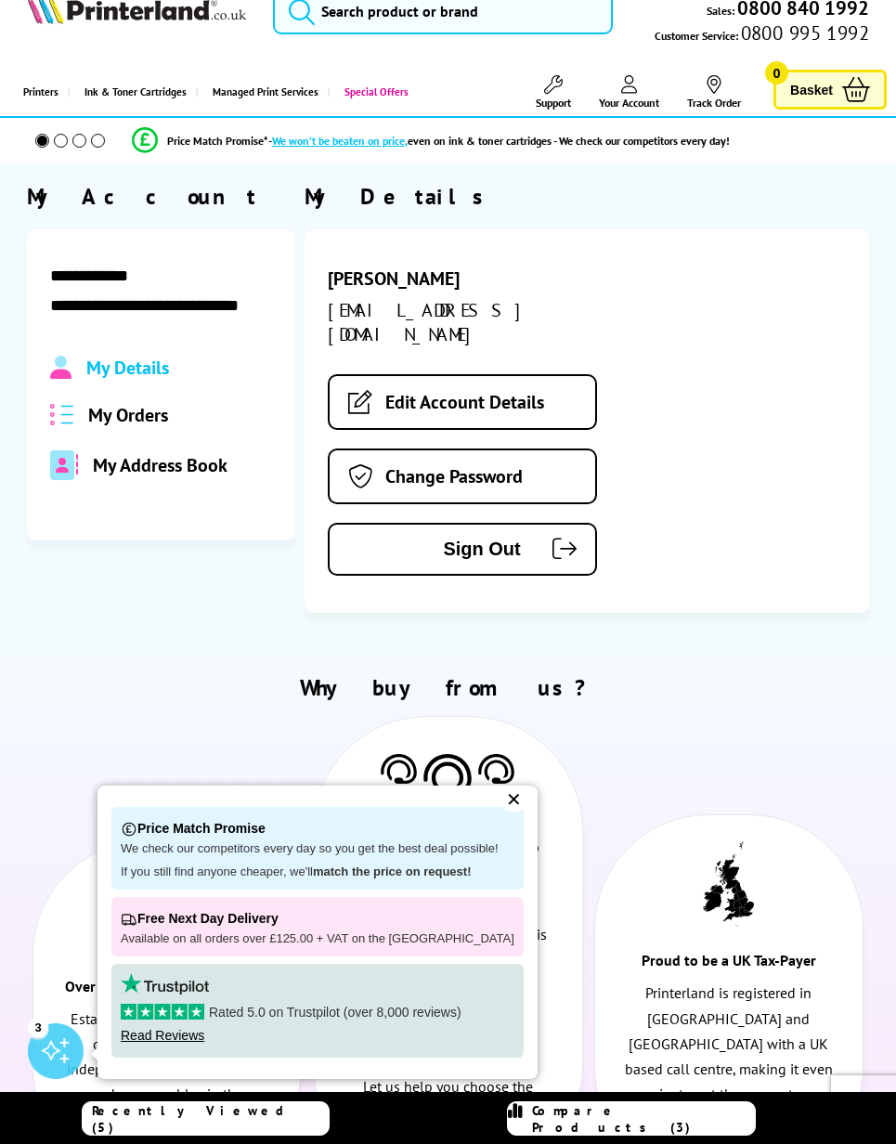
scroll to position [39, 0]
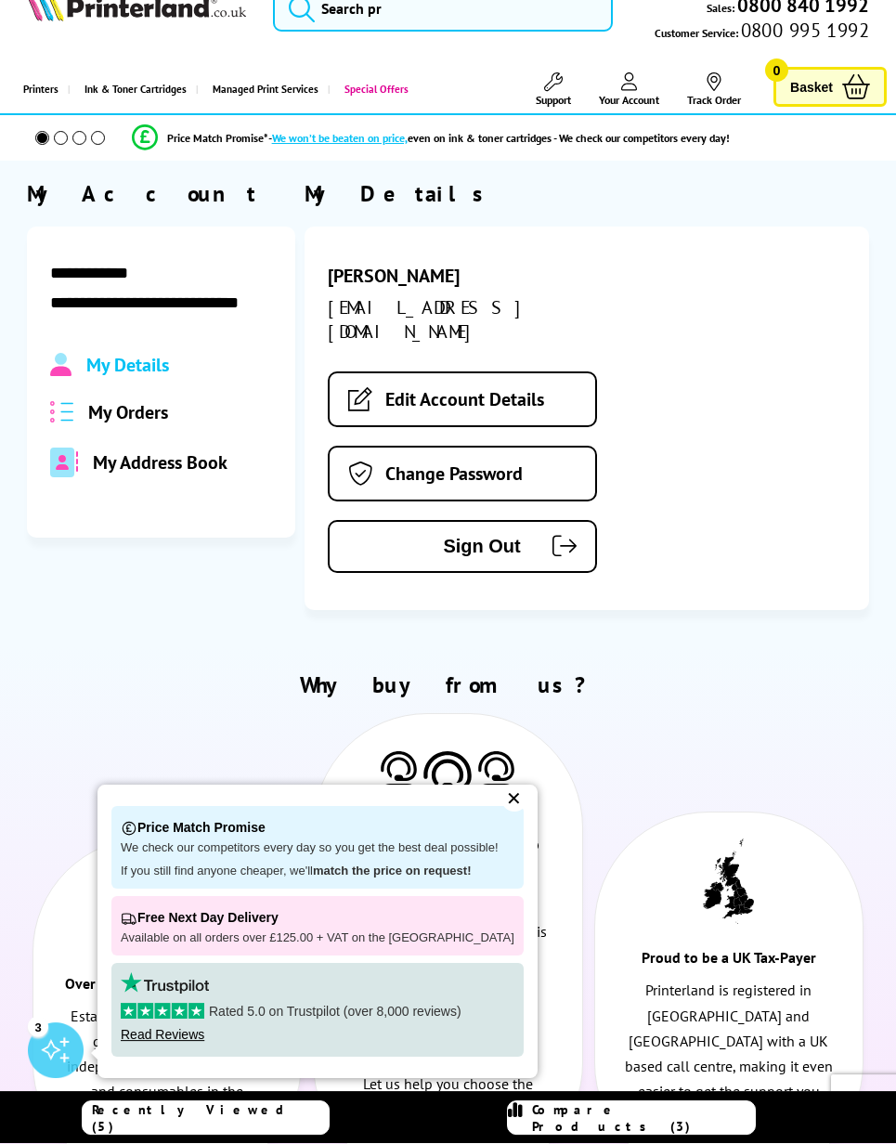
click at [144, 421] on span "My Orders" at bounding box center [128, 413] width 80 height 24
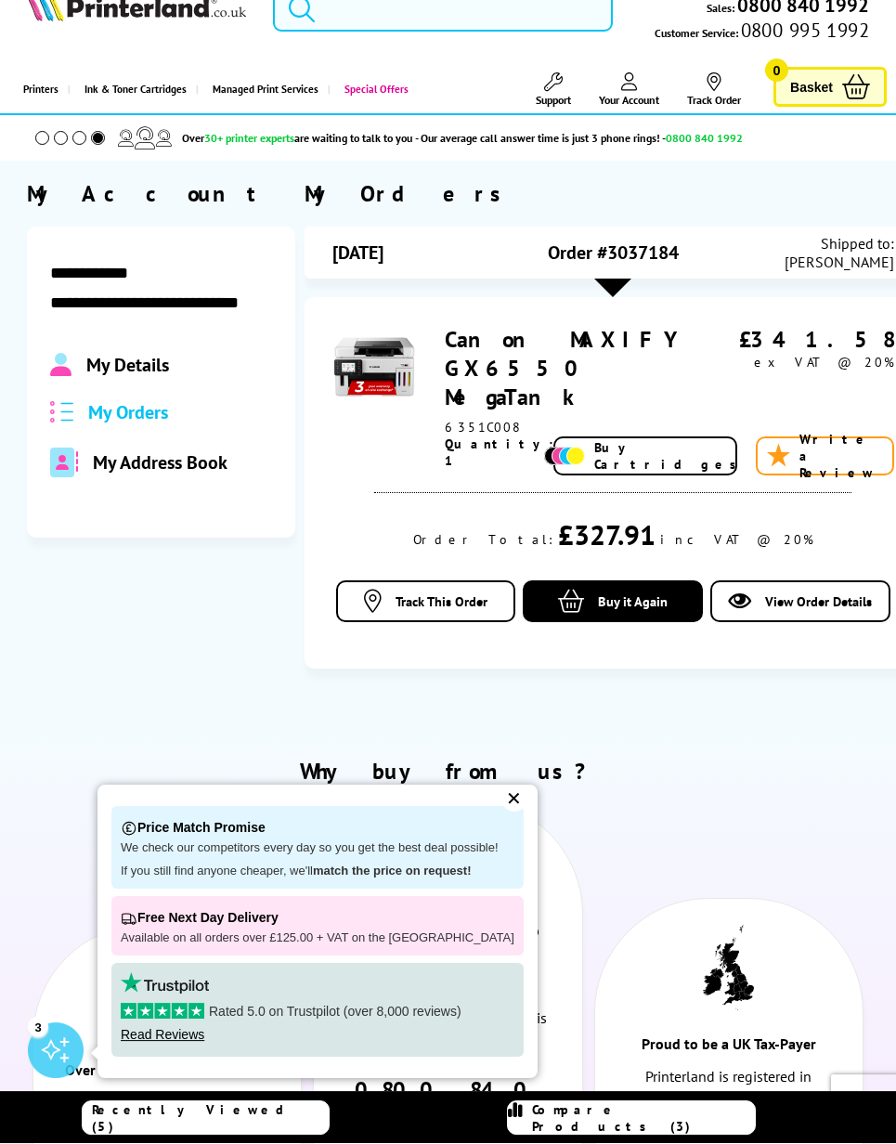
copy div "Order #3037184"
click at [710, 92] on link "Track Order" at bounding box center [714, 90] width 54 height 34
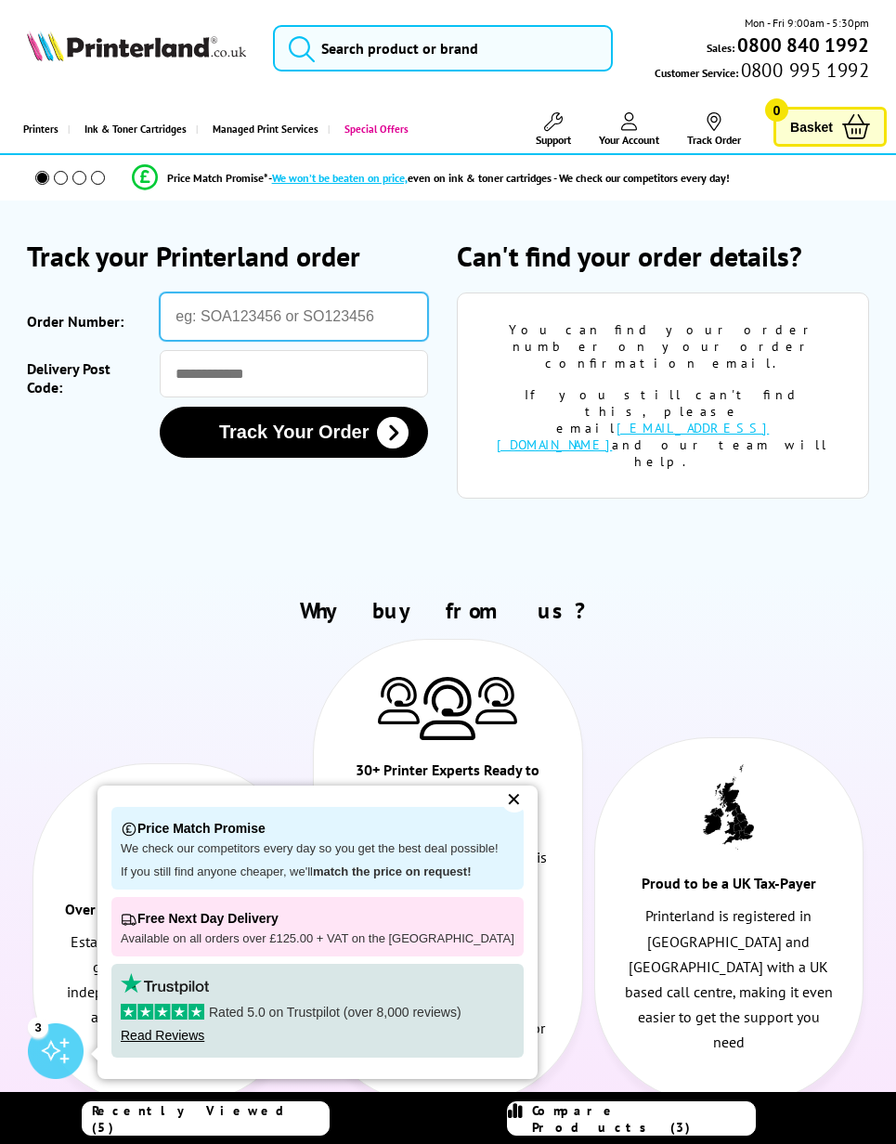
click at [249, 326] on input "Order Number:" at bounding box center [294, 317] width 268 height 48
click at [216, 318] on input "Order Number:" at bounding box center [294, 317] width 268 height 48
paste input "Order #3037184"
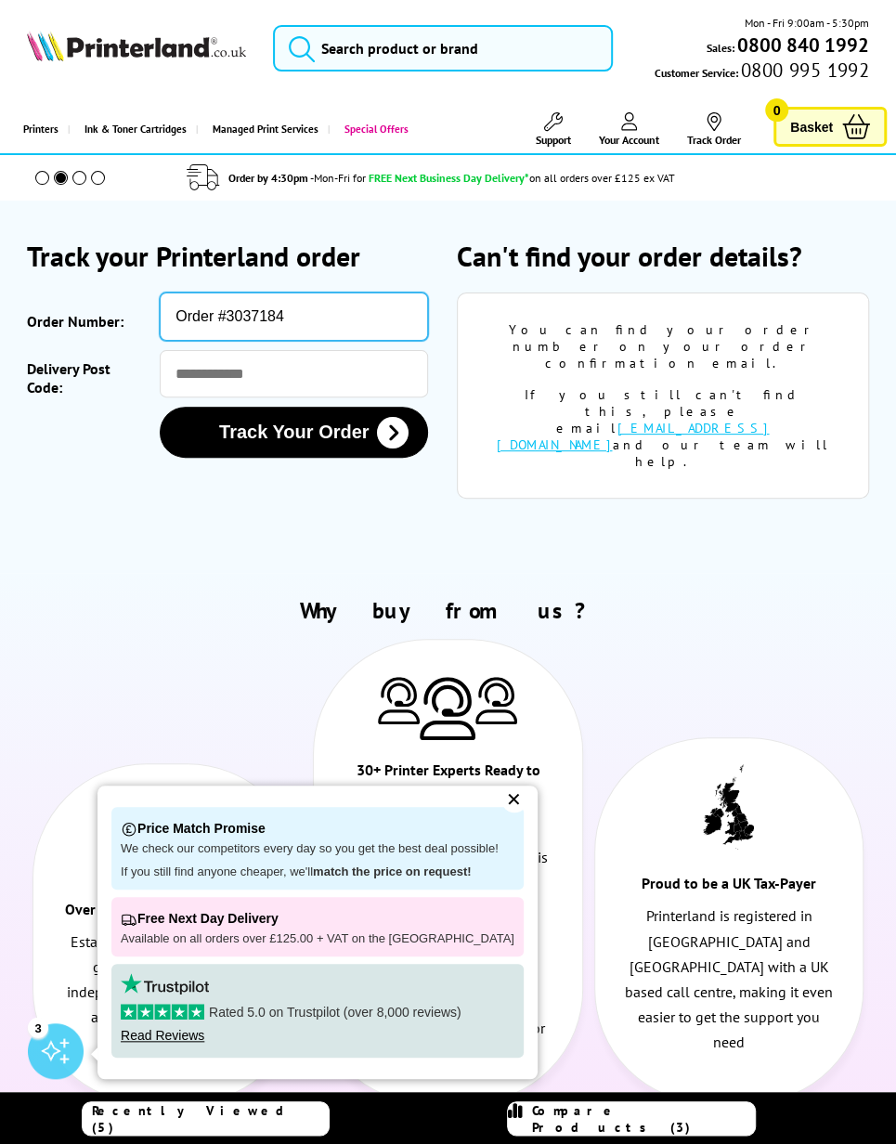
type input "Order #3037184"
click at [271, 381] on input "Delivery Post Code:" at bounding box center [294, 373] width 268 height 47
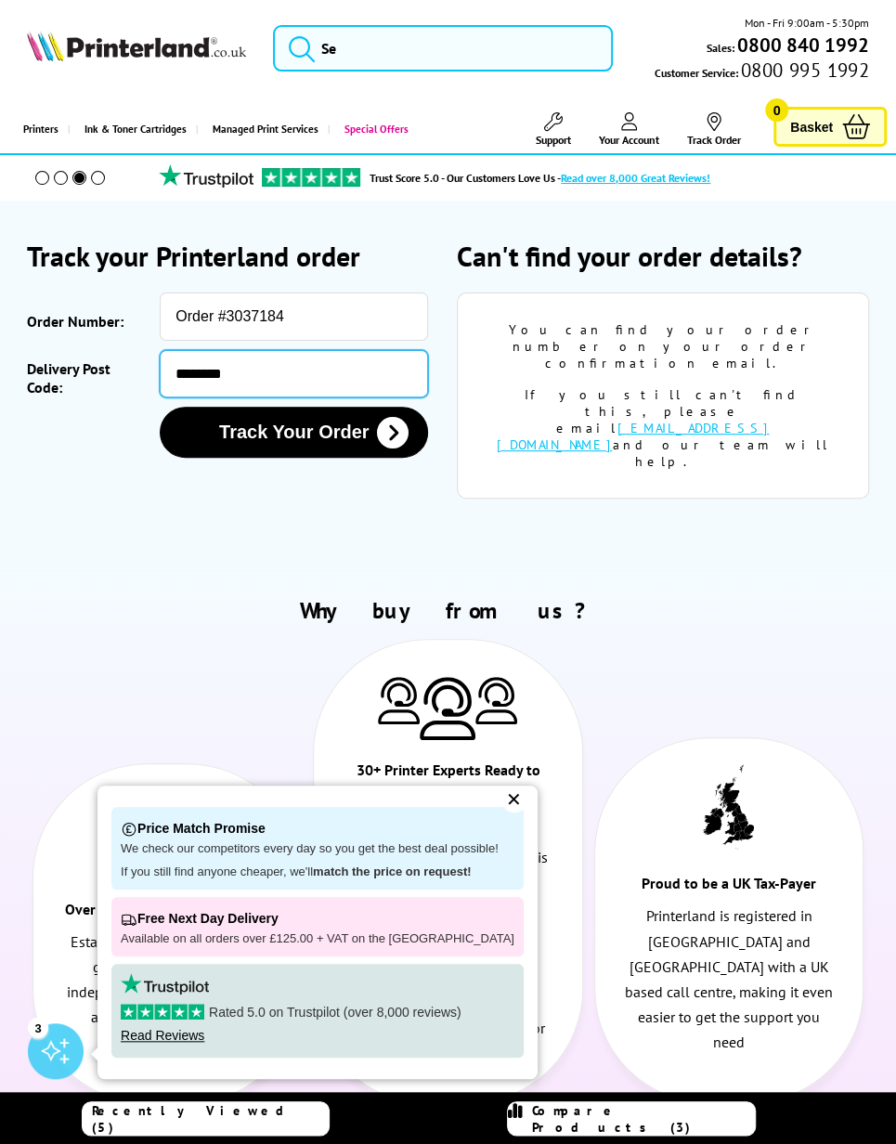
type input "*******"
click at [319, 444] on button "Track Your Order" at bounding box center [294, 432] width 268 height 51
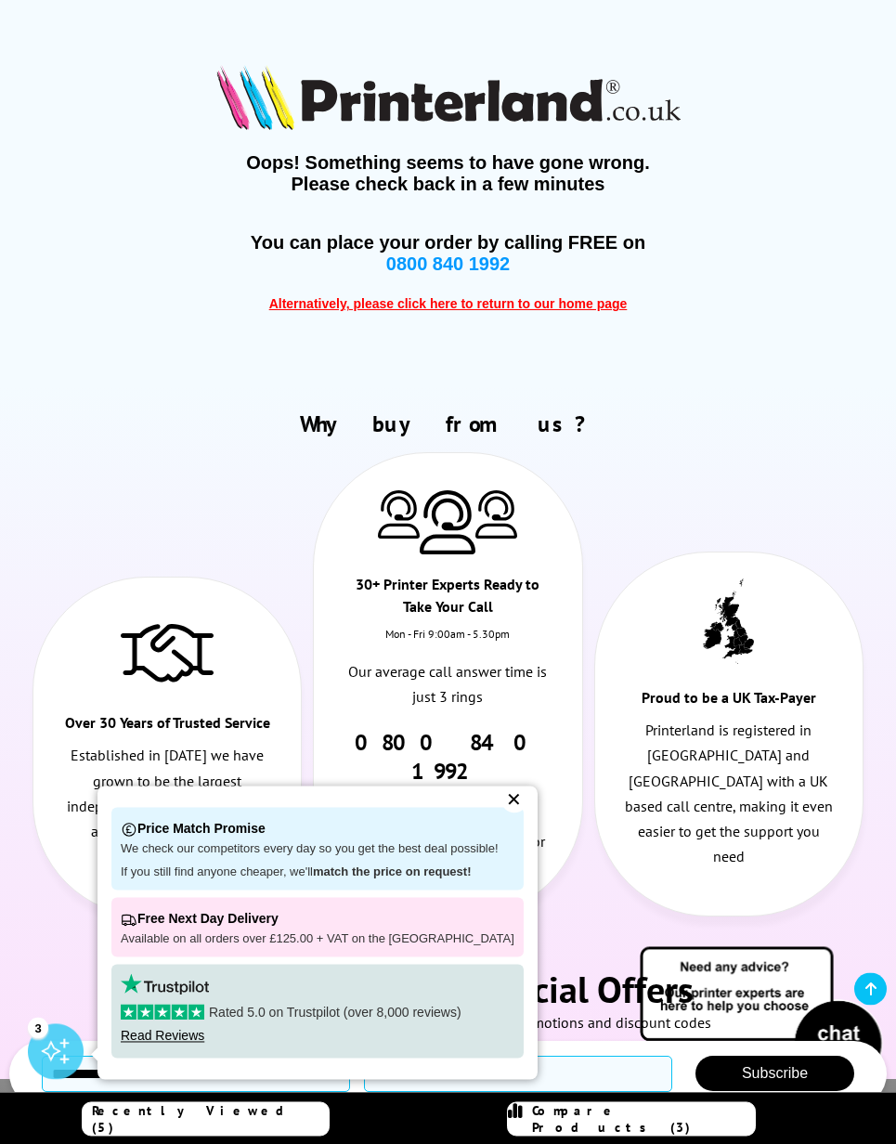
scroll to position [213, 0]
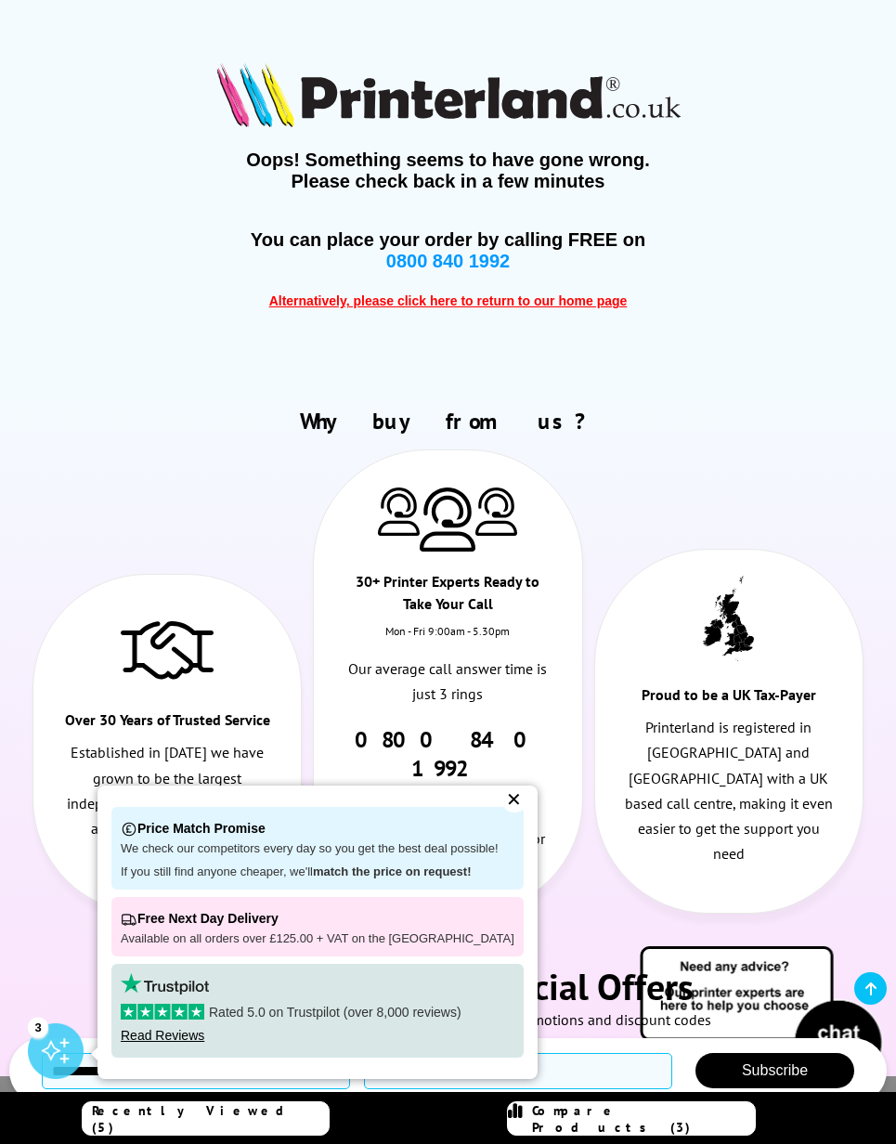
click at [502, 842] on p "Price Match Promise" at bounding box center [318, 829] width 394 height 25
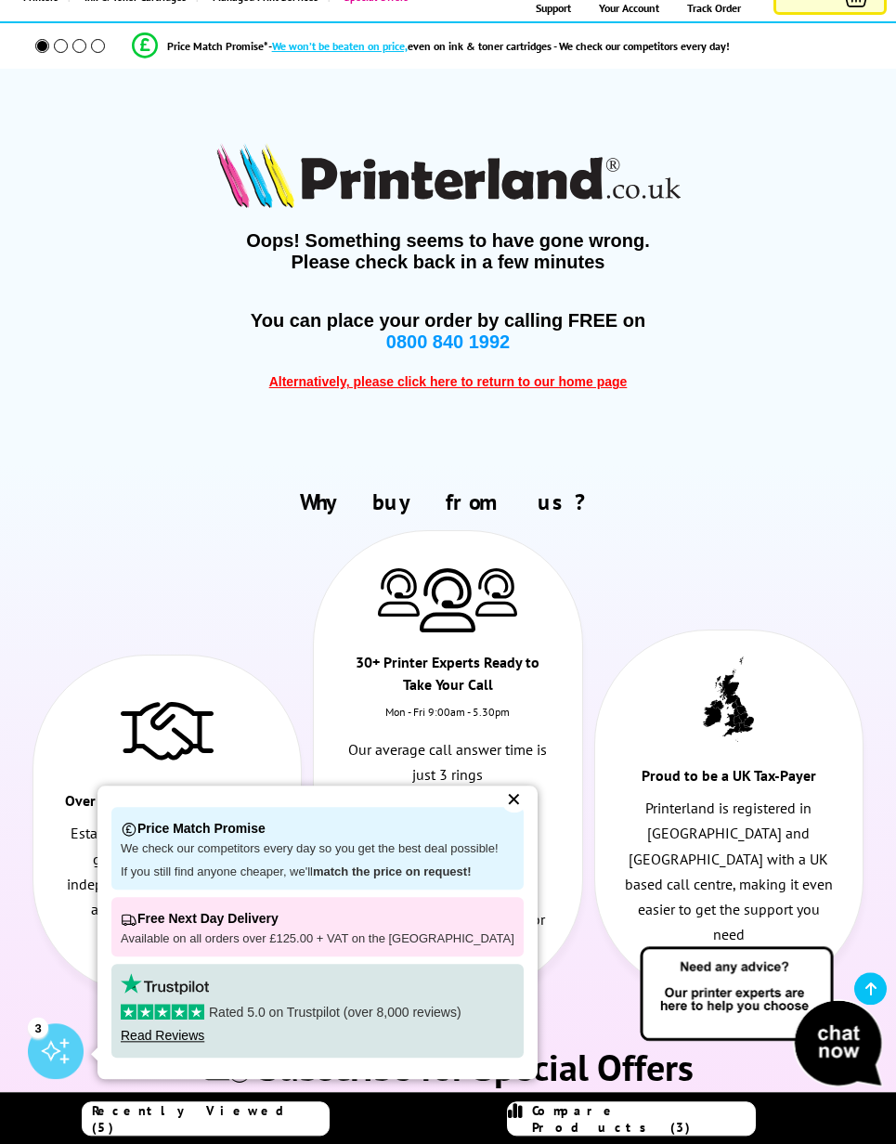
scroll to position [122, 0]
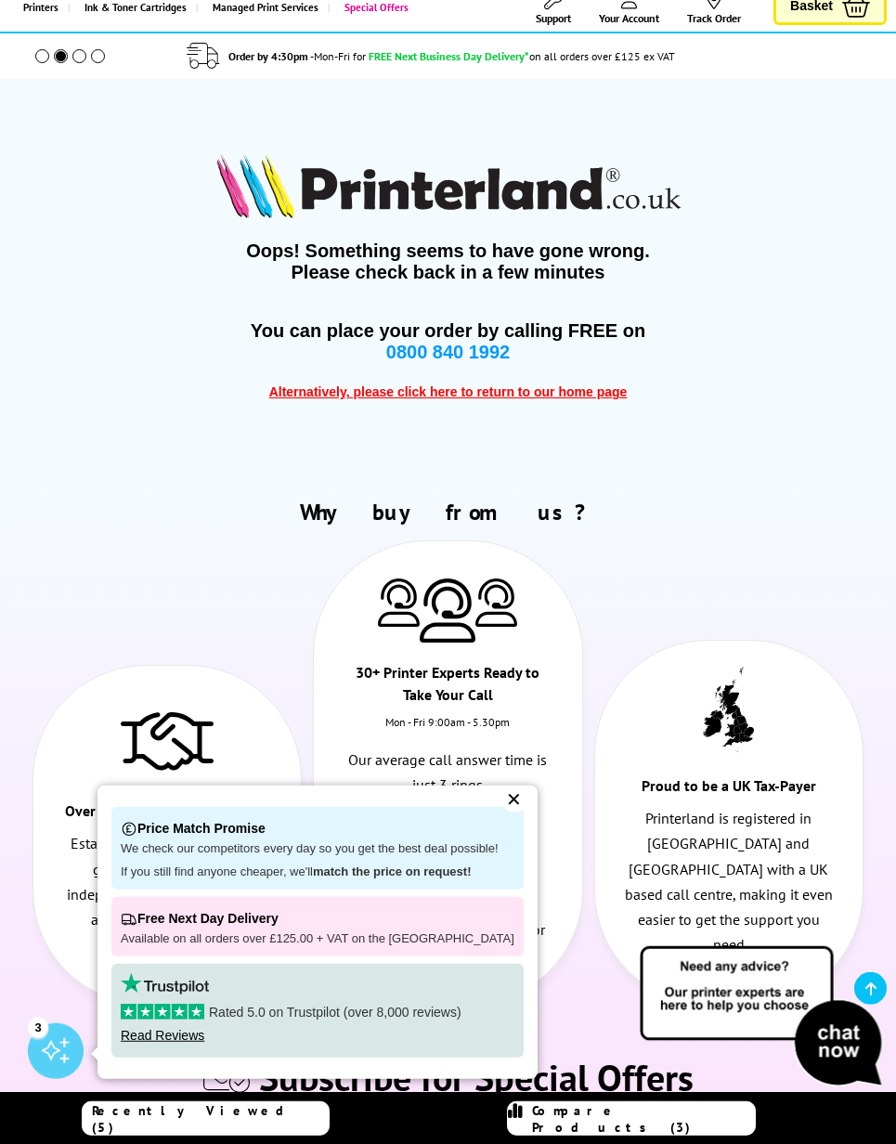
click at [568, 399] on span "Alternatively, please click here to return to our home page" at bounding box center [448, 392] width 359 height 15
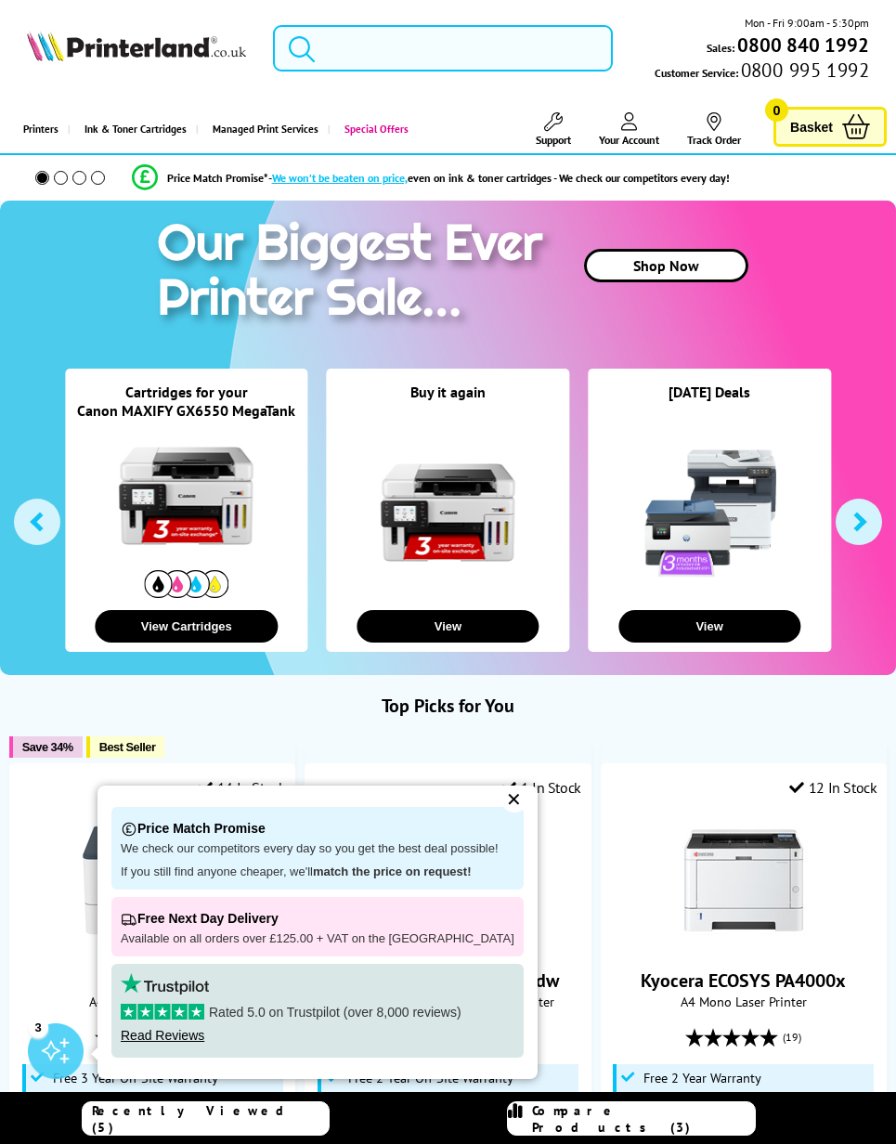
click at [695, 142] on link "Track Order" at bounding box center [714, 129] width 54 height 34
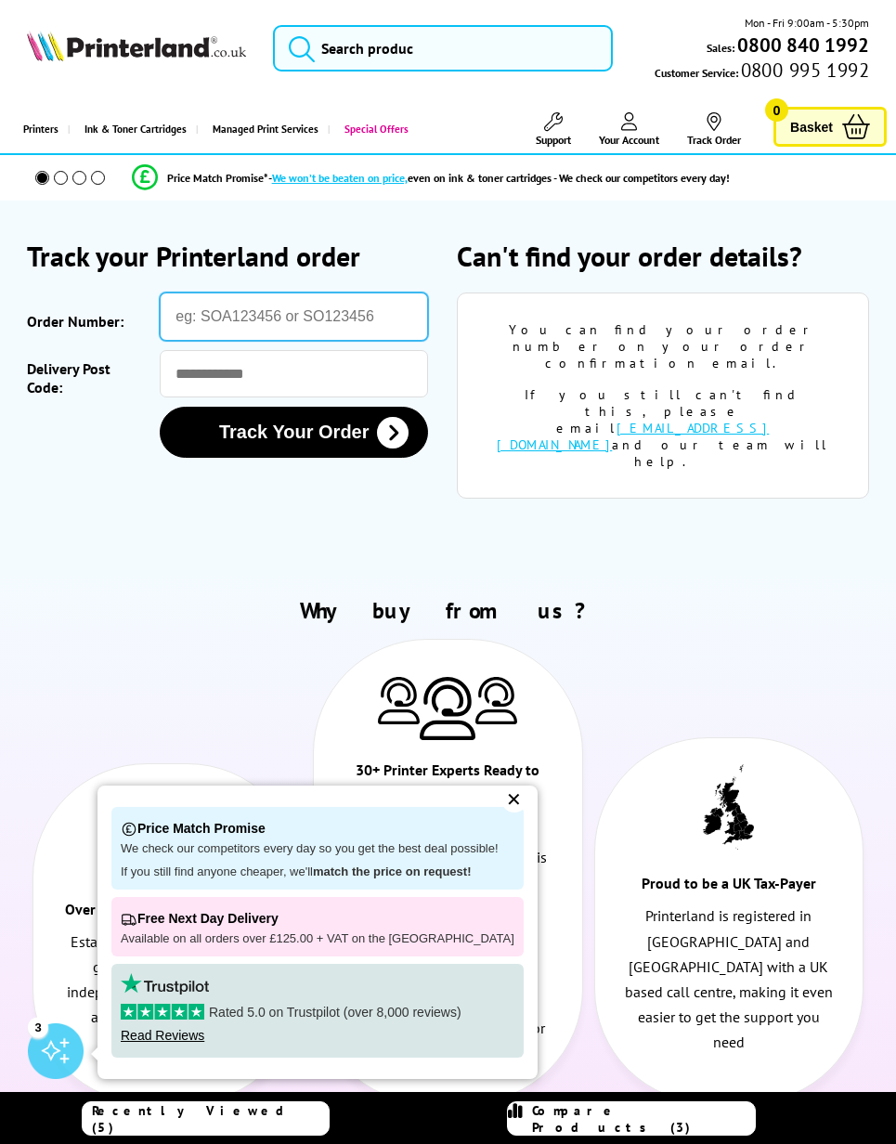
click at [314, 320] on input "Order Number:" at bounding box center [294, 317] width 268 height 48
click at [305, 322] on input "Order Number:" at bounding box center [294, 317] width 268 height 48
paste input "Order #3037184"
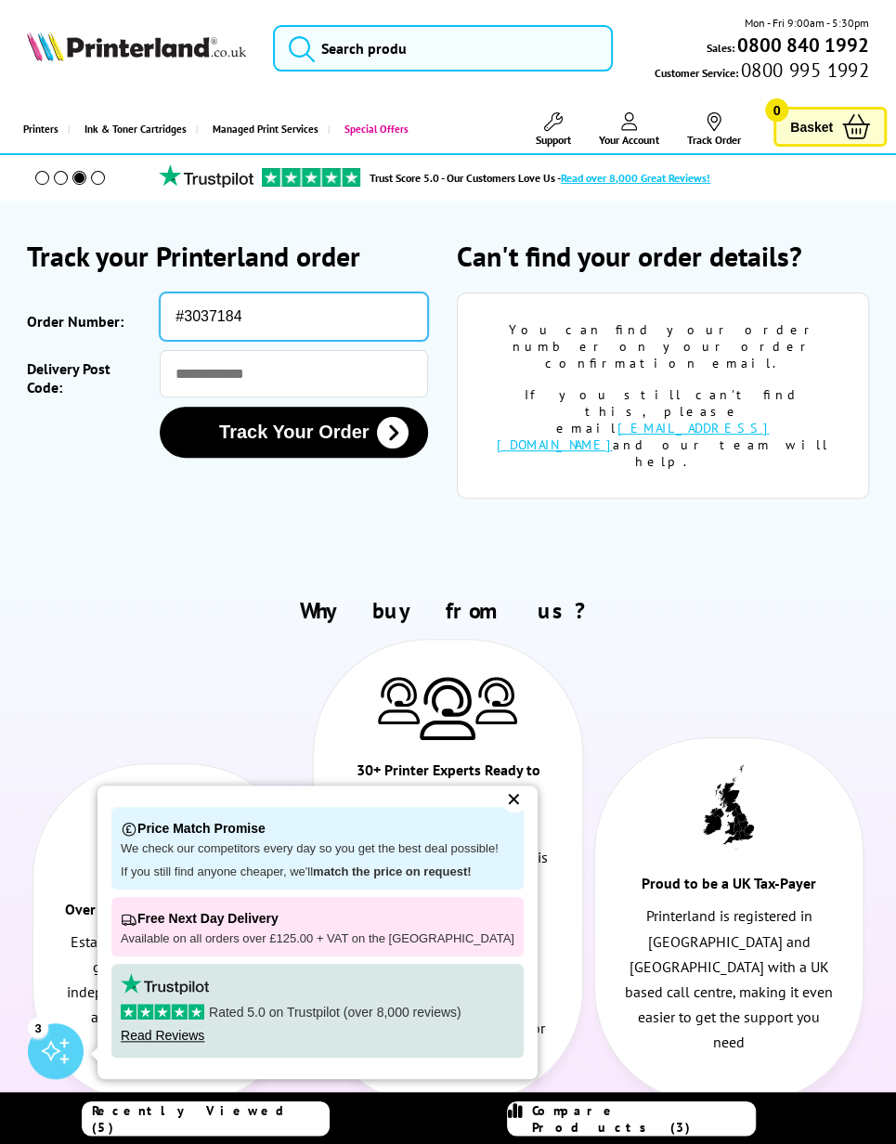
type input "#3037184"
click at [265, 370] on input "Delivery Post Code:" at bounding box center [294, 373] width 268 height 47
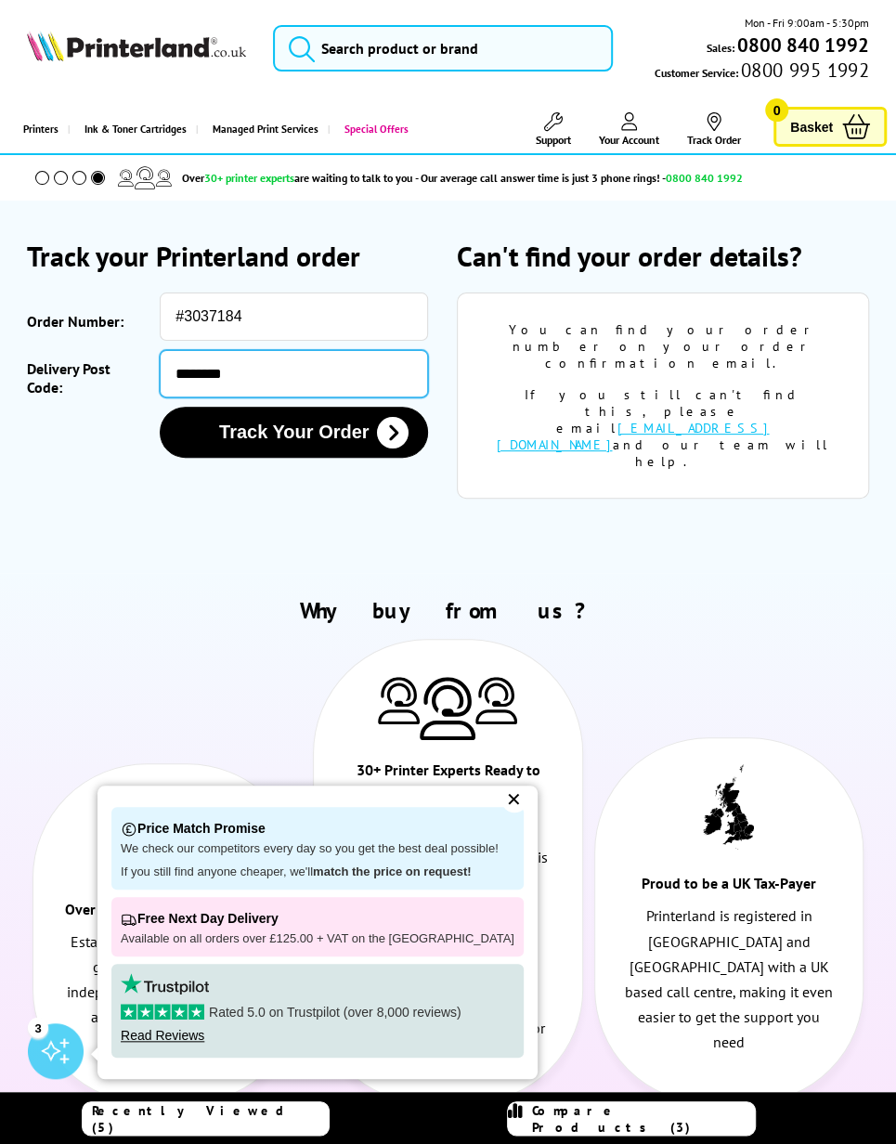
type input "*******"
click at [320, 438] on button "Track Your Order" at bounding box center [294, 432] width 268 height 51
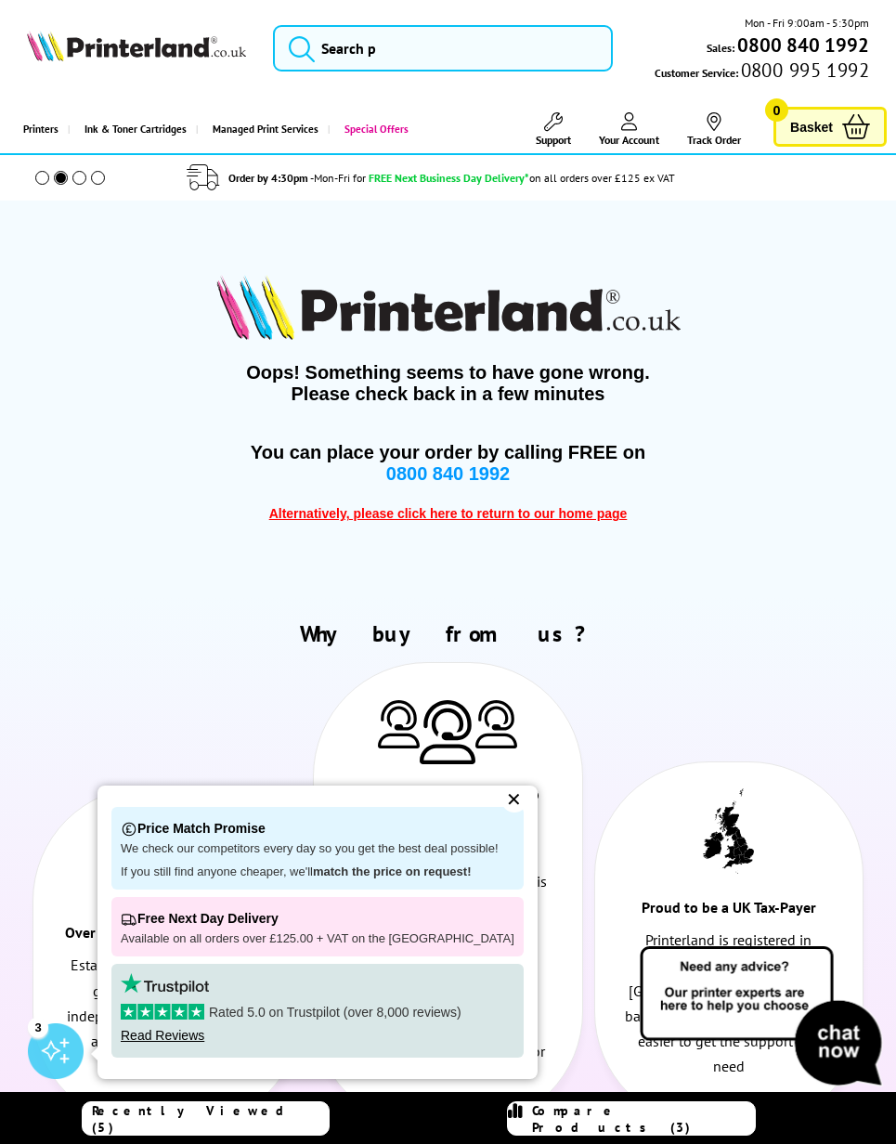
click at [826, 1044] on img at bounding box center [761, 1018] width 251 height 148
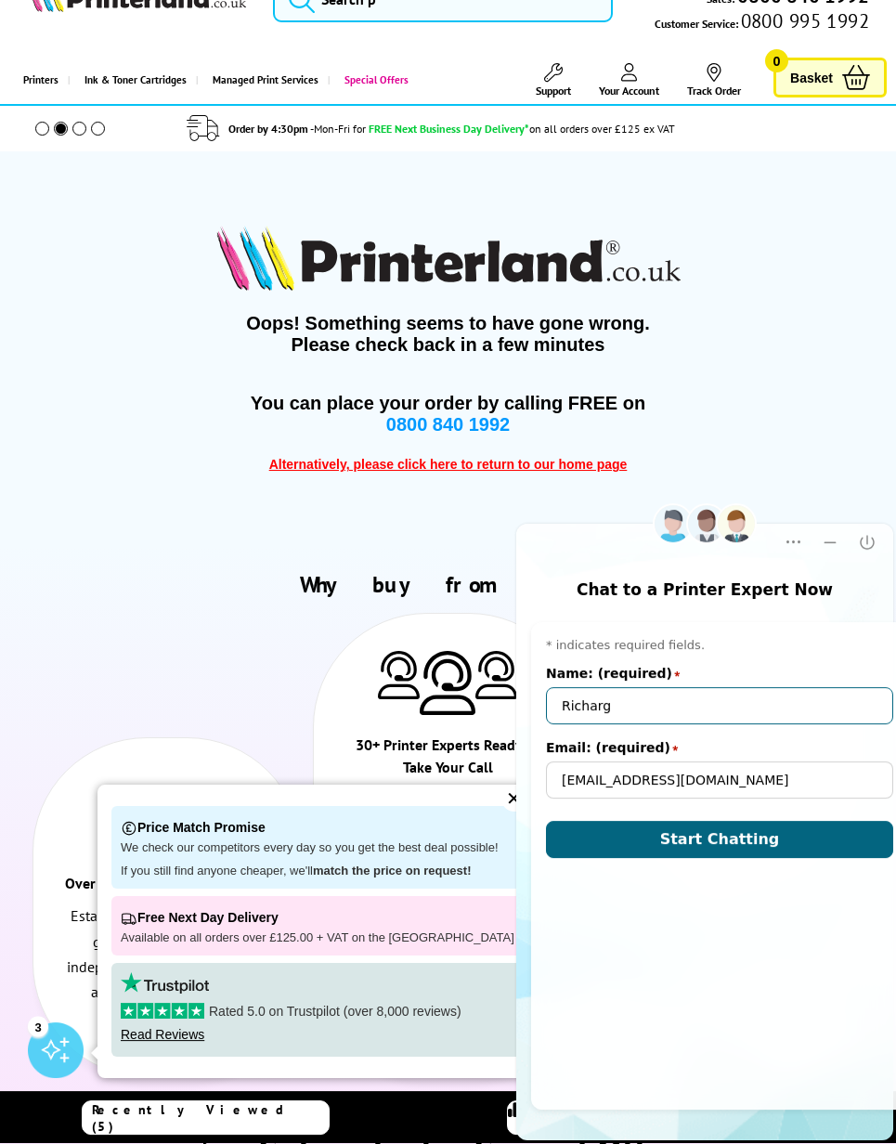
click at [652, 707] on input "Richarg" at bounding box center [719, 705] width 347 height 37
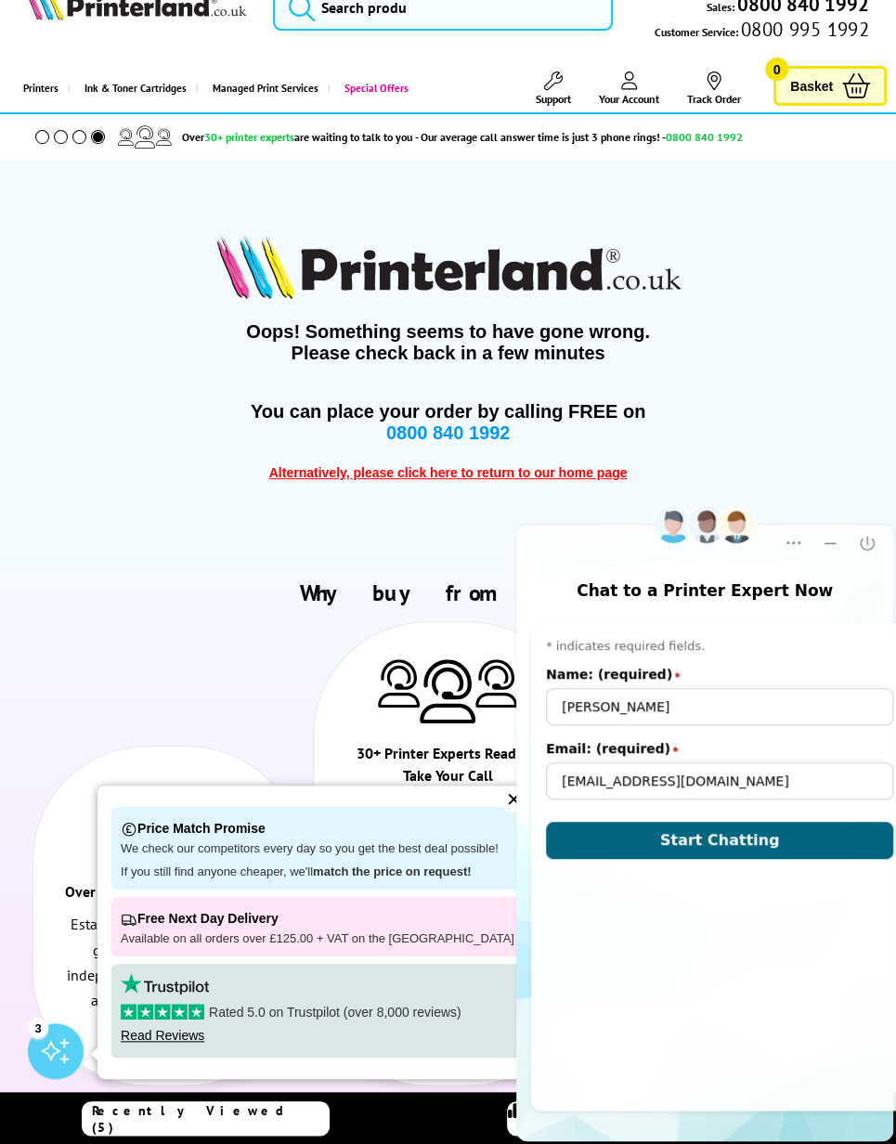
scroll to position [42, 0]
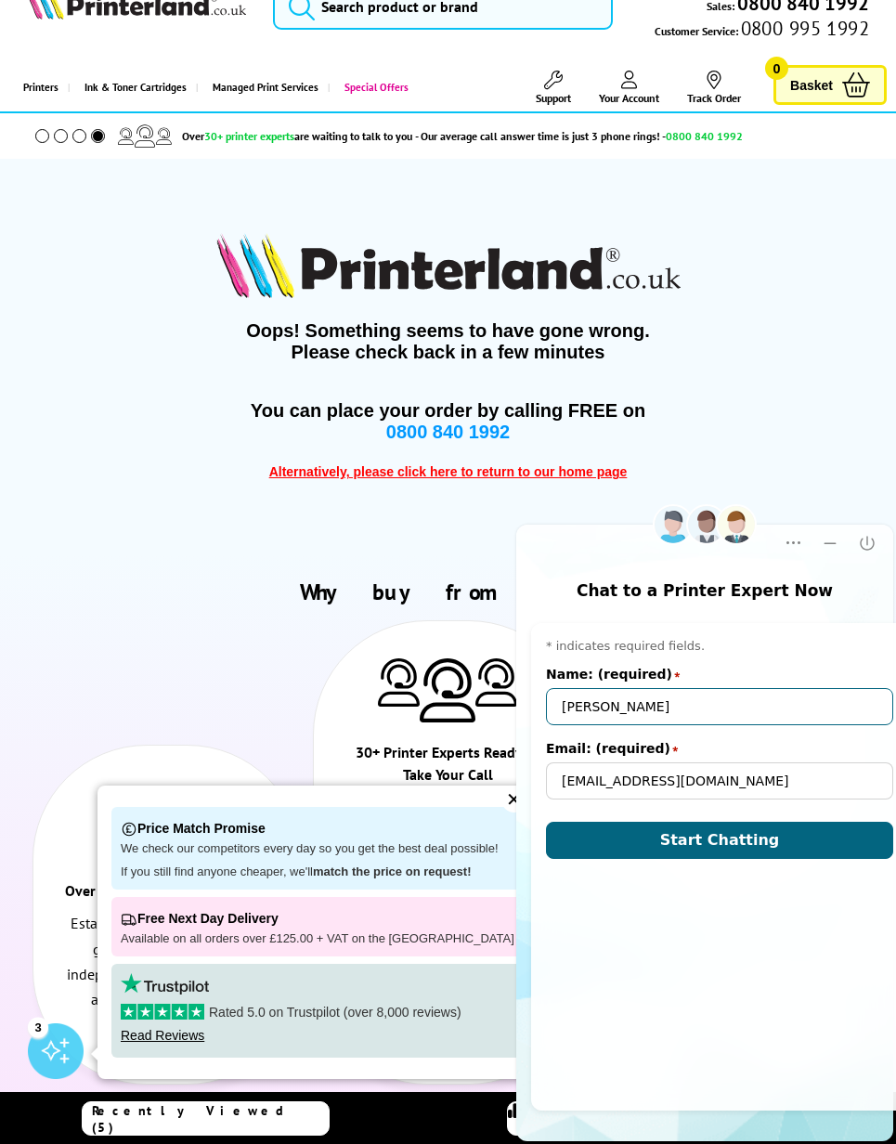
type input "[PERSON_NAME]"
click at [724, 836] on span "Start Chatting" at bounding box center [720, 840] width 120 height 18
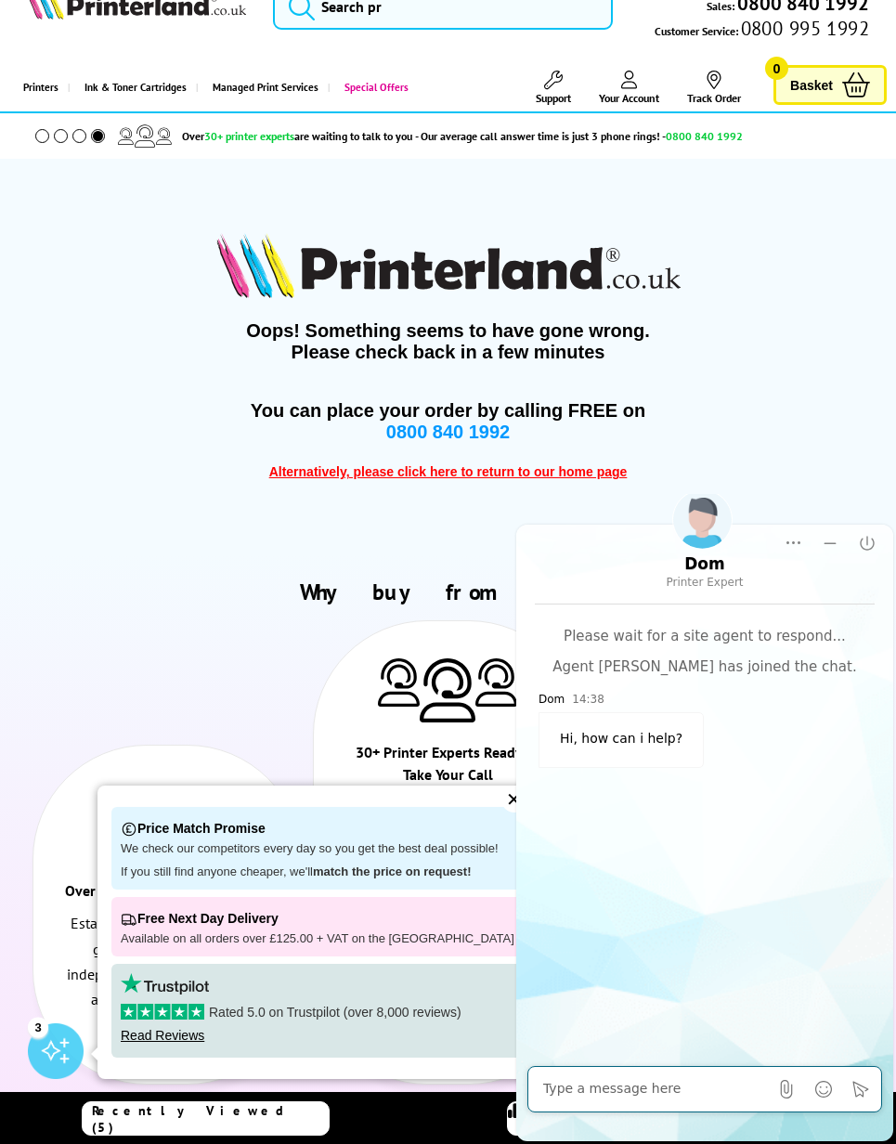
scroll to position [640, 0]
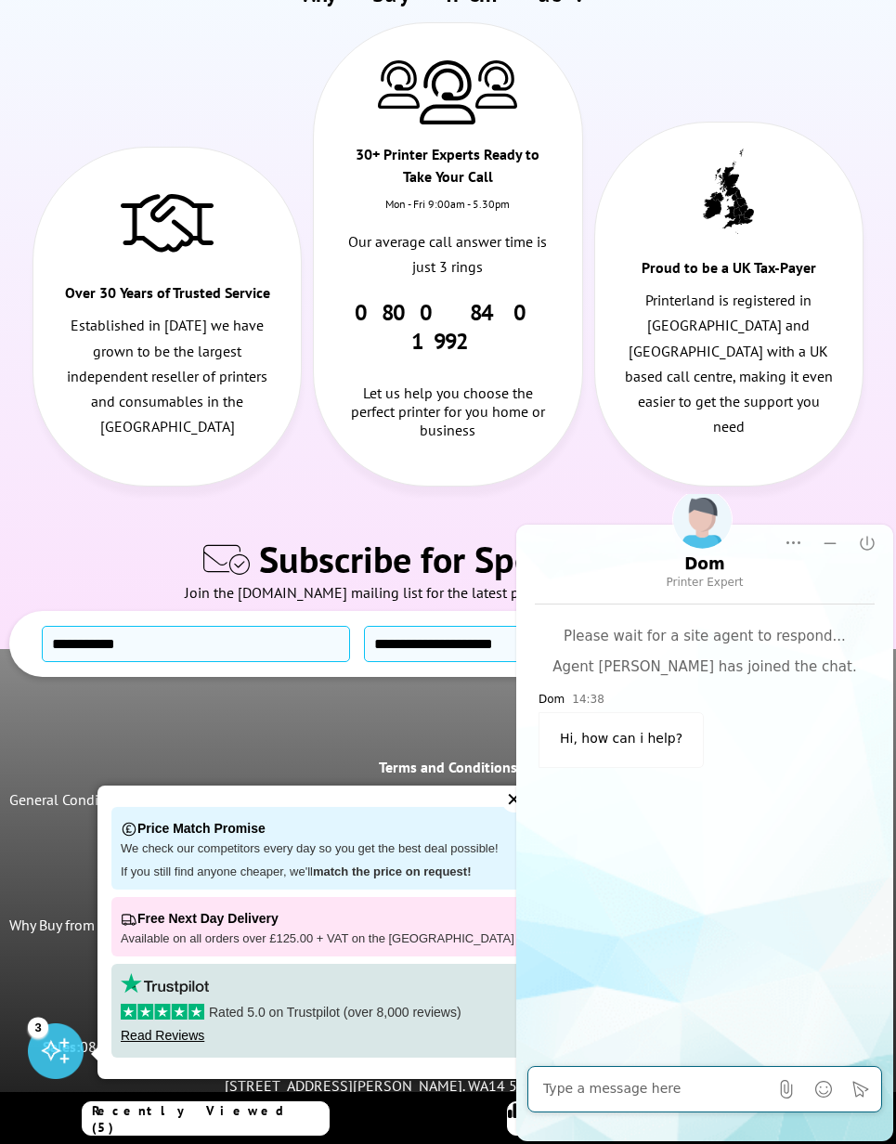
click at [647, 1086] on textarea "Message input field. Type your text here and use the Send button to send." at bounding box center [655, 1089] width 225 height 19
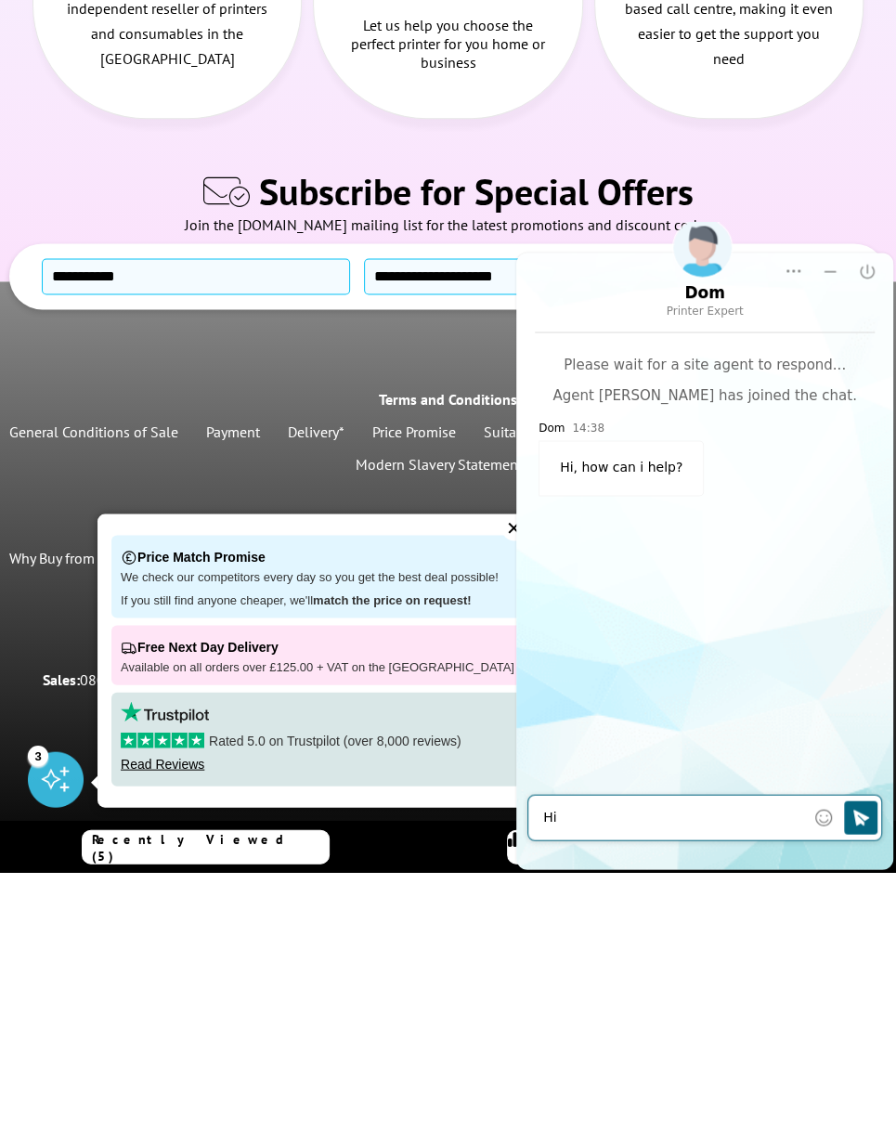
click at [608, 817] on textarea "Hi" at bounding box center [674, 817] width 262 height 19
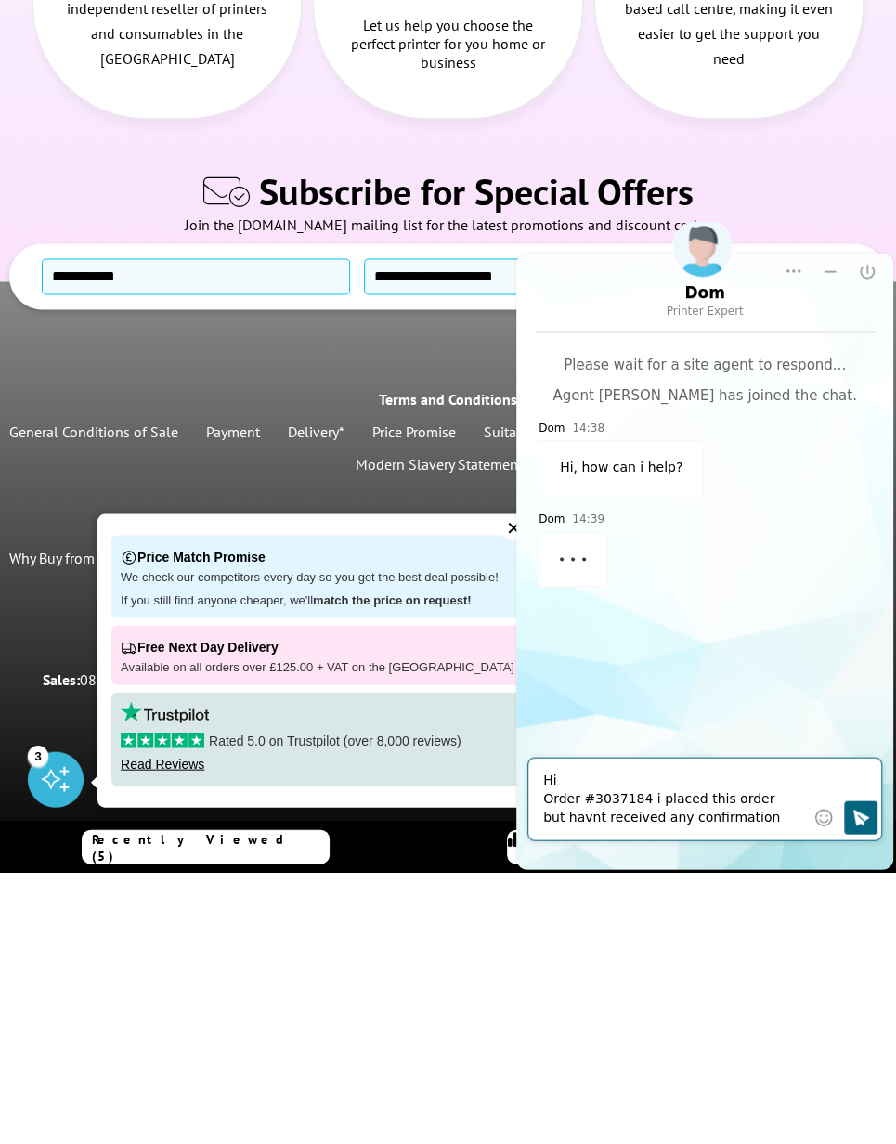
type textarea "Hi Order #3037184 i placed this order but havnt received any confirmation"
click at [862, 810] on icon "Click to send" at bounding box center [861, 817] width 19 height 19
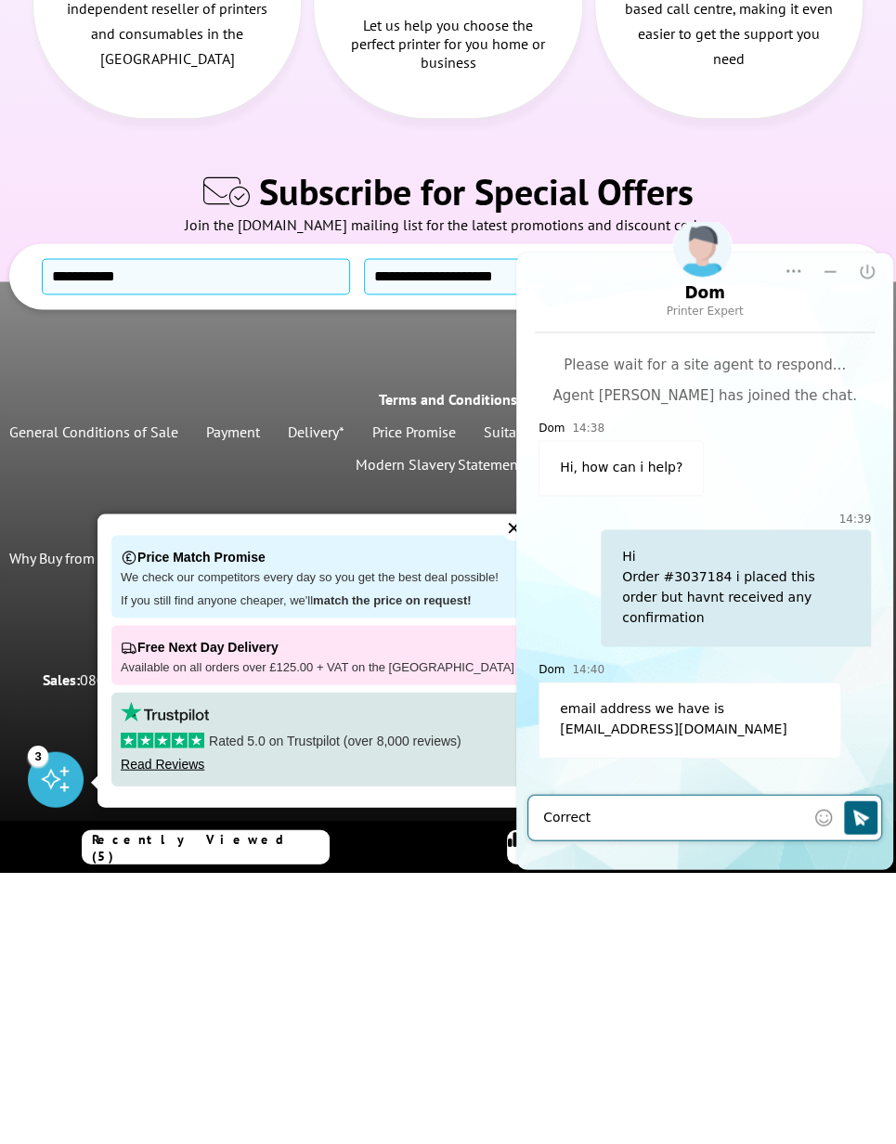
type textarea "Correct"
click at [850, 820] on button "Click to send" at bounding box center [860, 817] width 33 height 33
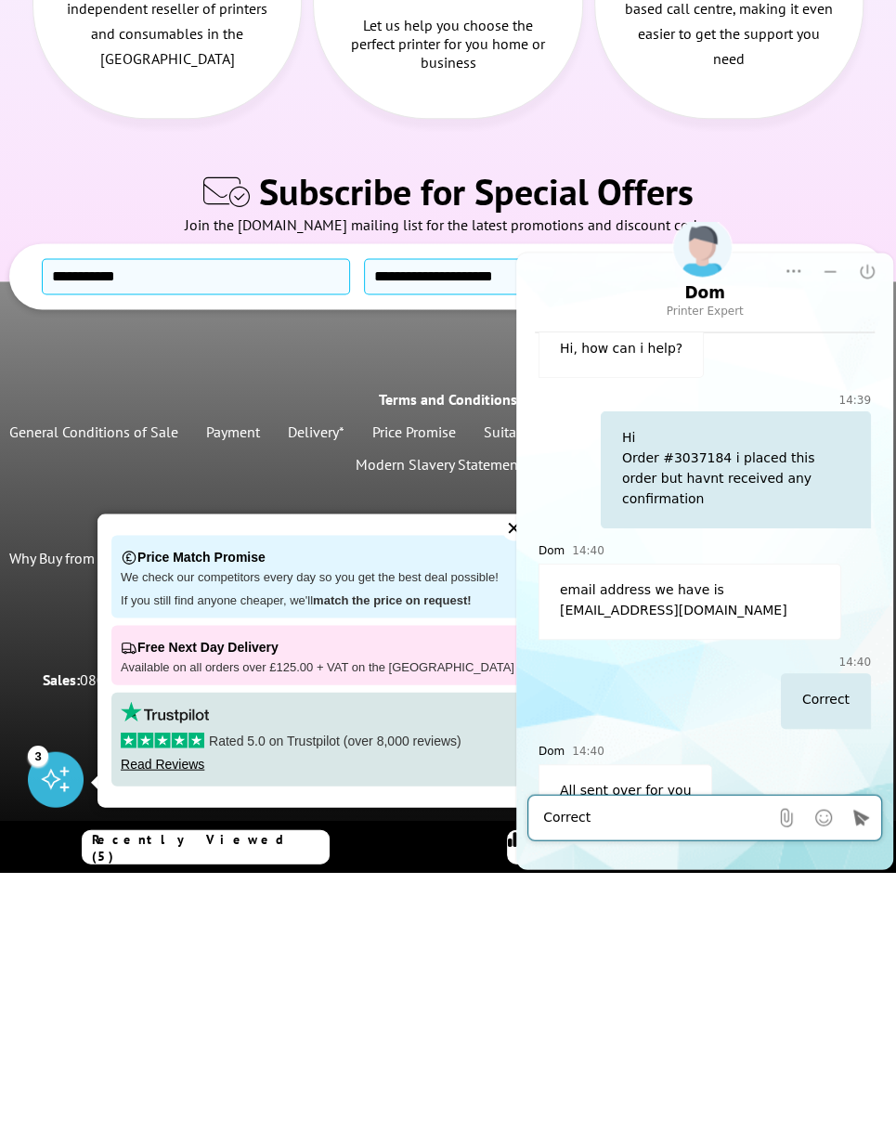
scroll to position [117, 0]
type textarea "When"
click at [862, 826] on icon "Click to send" at bounding box center [861, 817] width 19 height 19
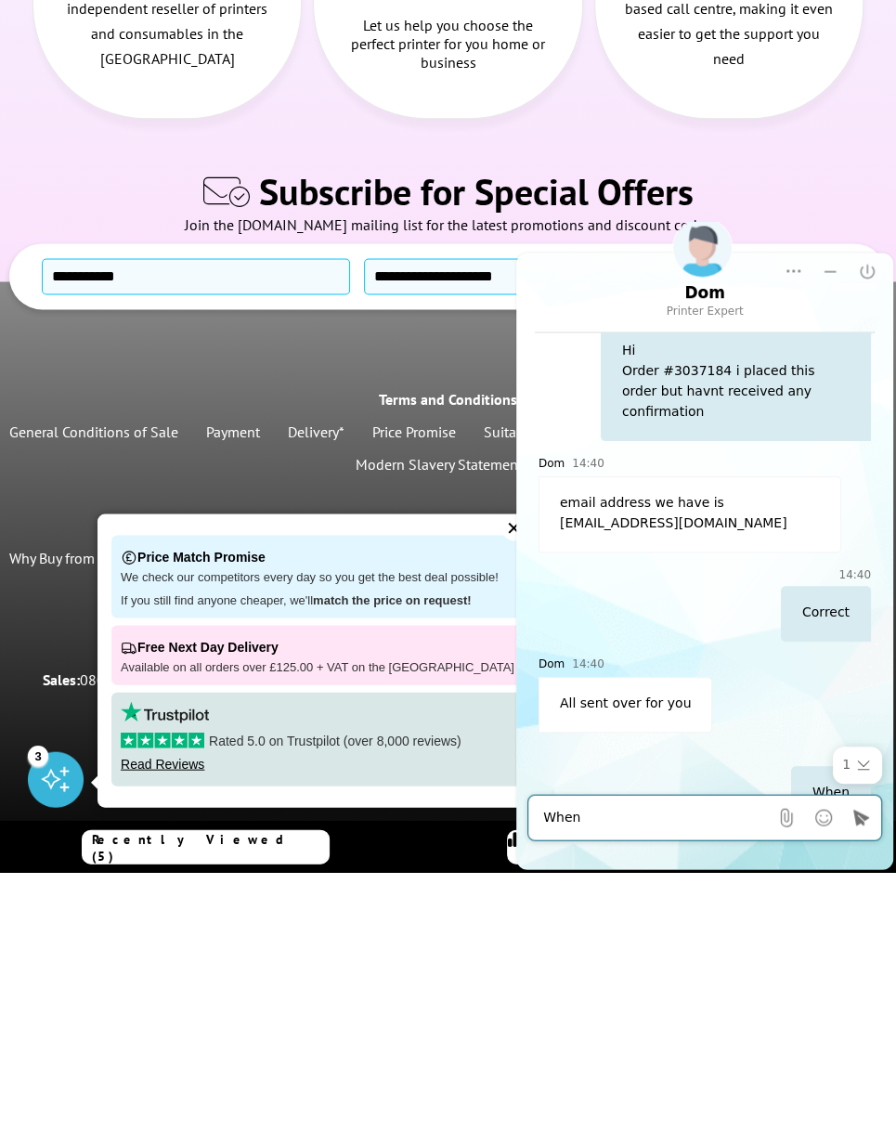
scroll to position [736, 0]
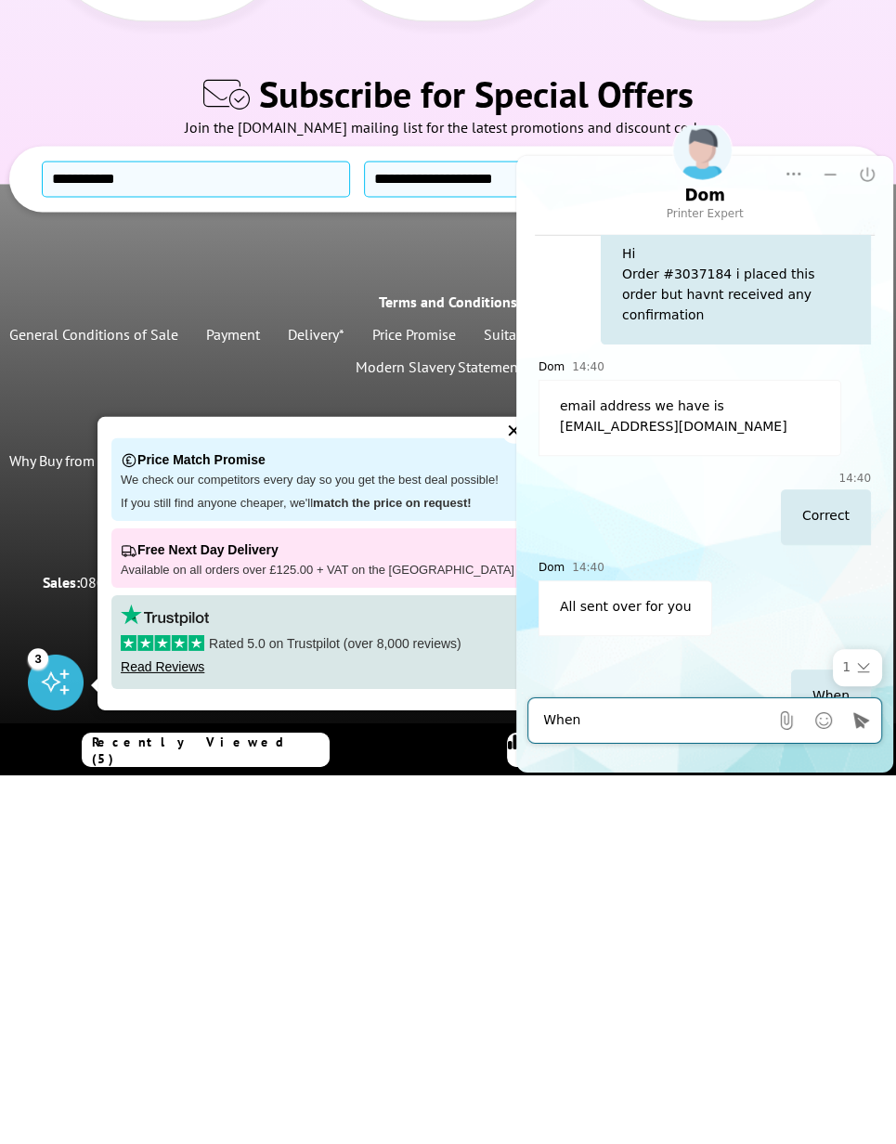
click at [668, 728] on textarea "When" at bounding box center [655, 720] width 225 height 19
type textarea "It’s arrived"
click at [854, 715] on icon "Click to send" at bounding box center [861, 720] width 19 height 19
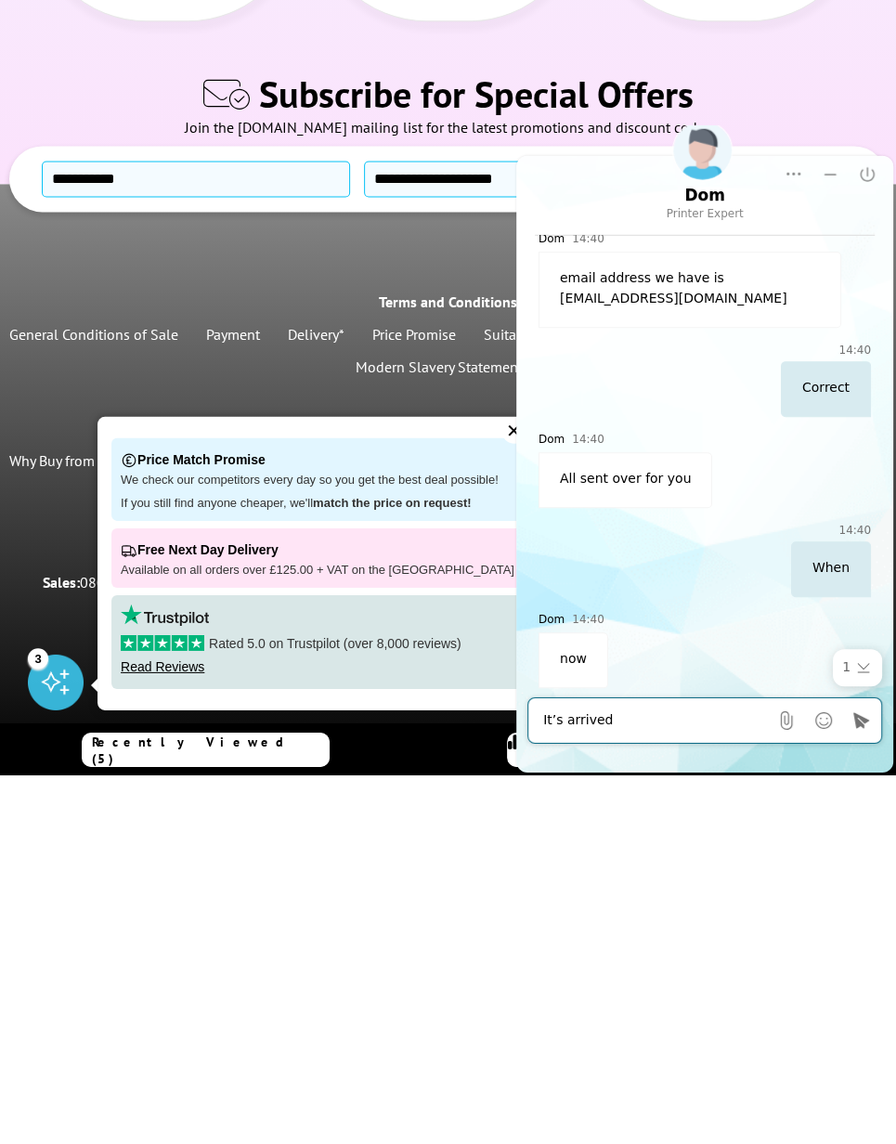
scroll to position [384, 0]
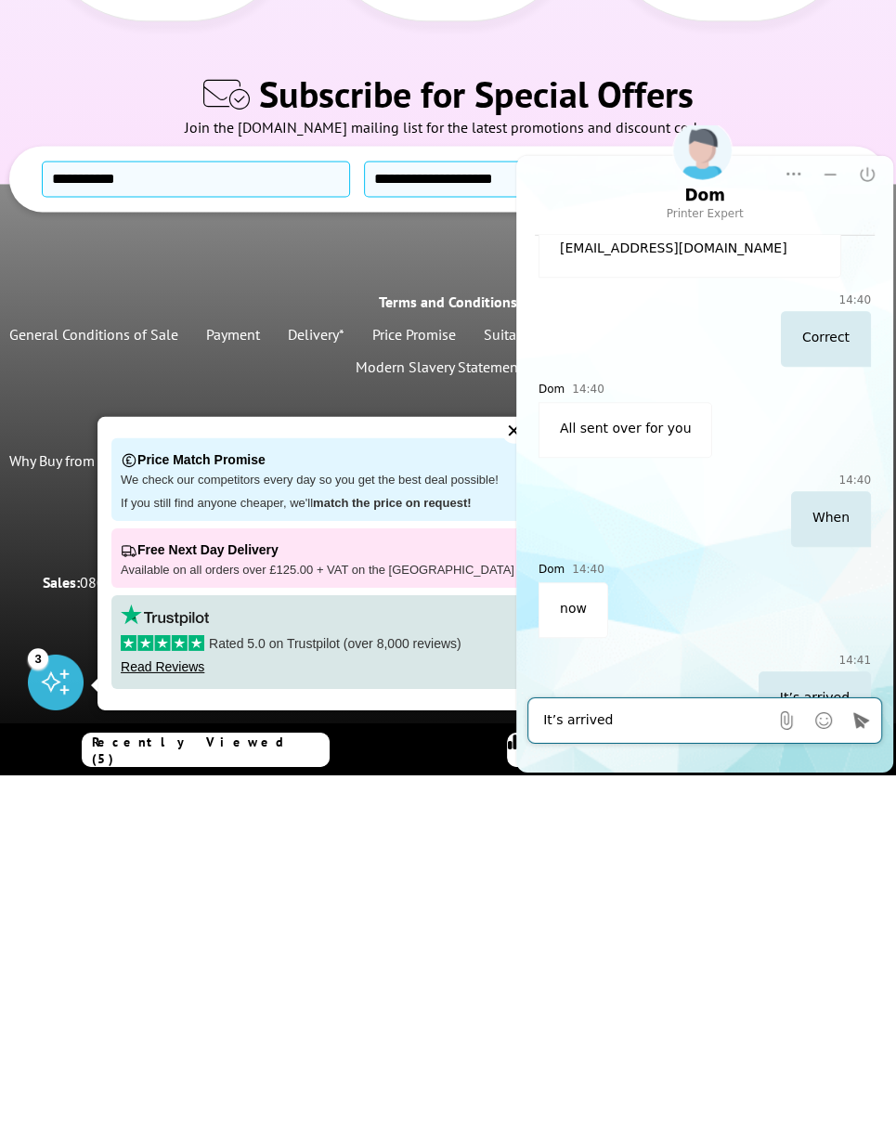
click at [782, 718] on icon "Send File" at bounding box center [787, 720] width 19 height 19
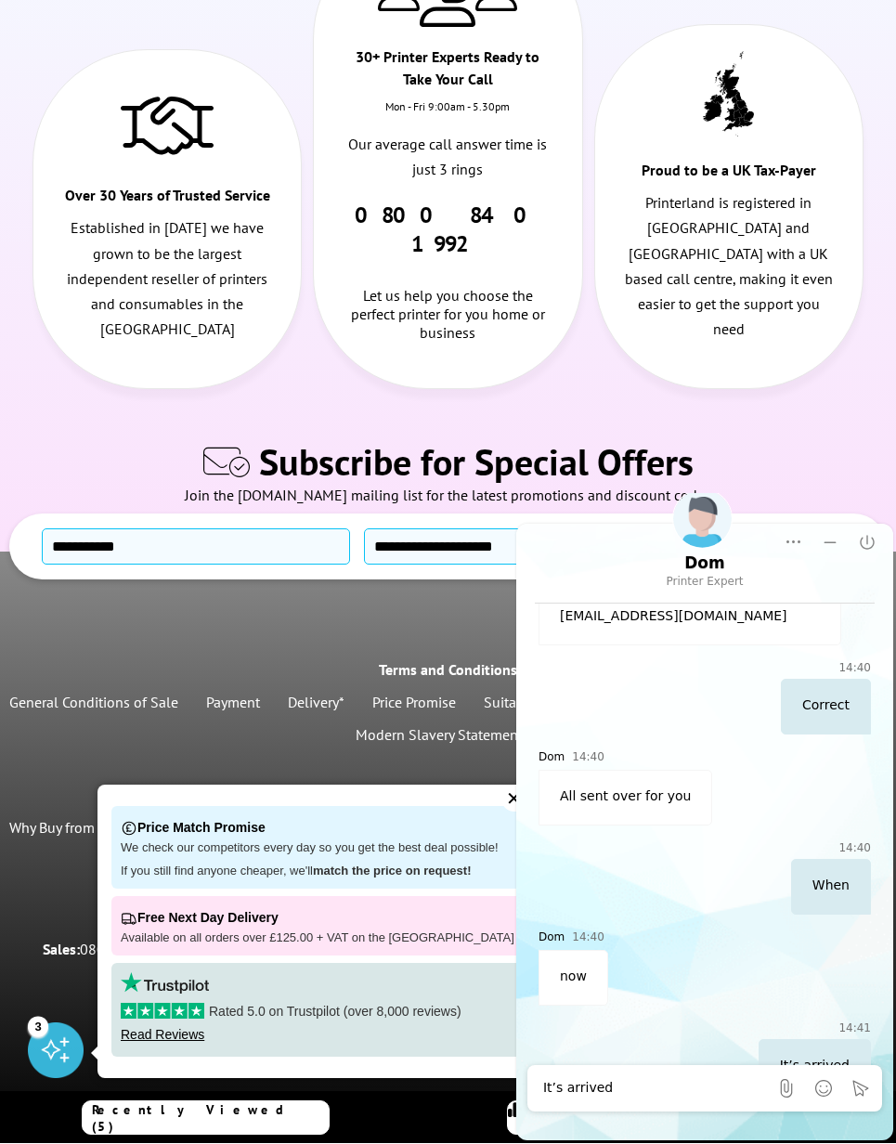
scroll to position [1, 0]
click at [860, 546] on icon "End Chat" at bounding box center [867, 542] width 19 height 19
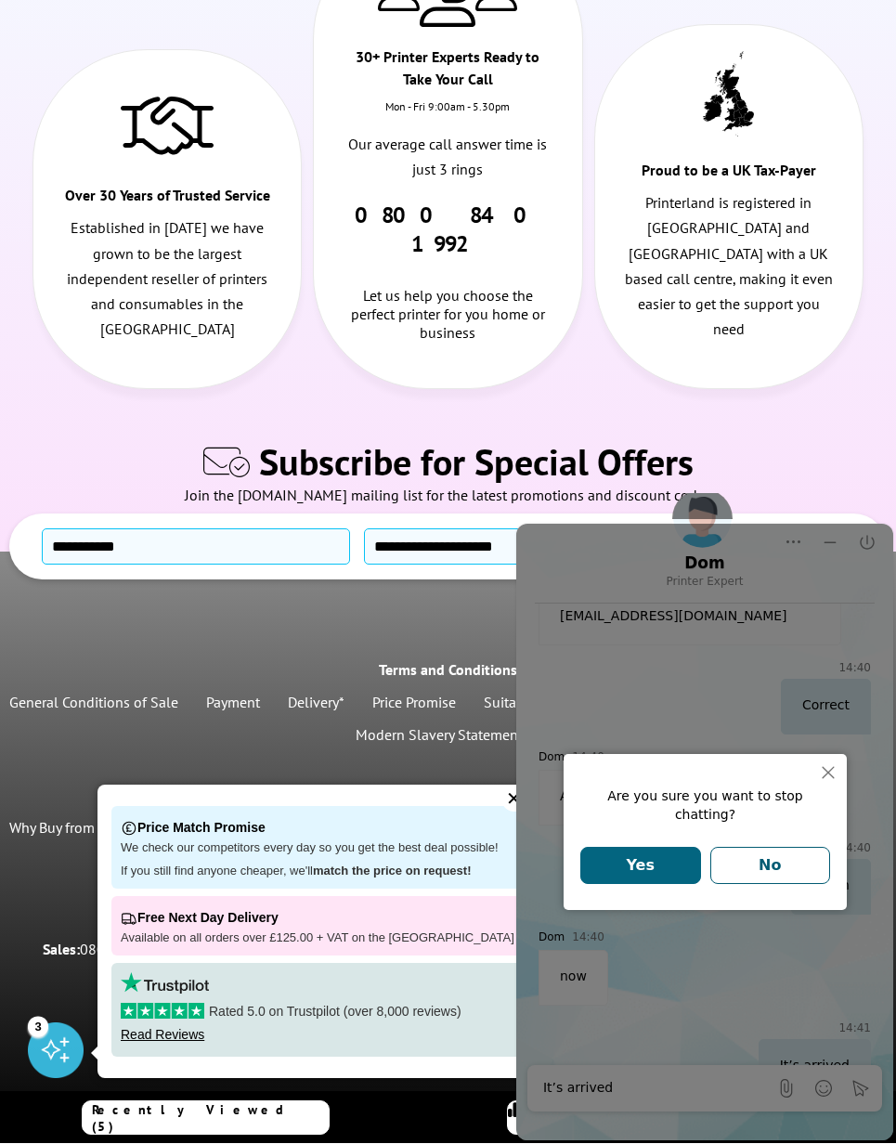
click at [664, 858] on button "Yes" at bounding box center [641, 865] width 121 height 37
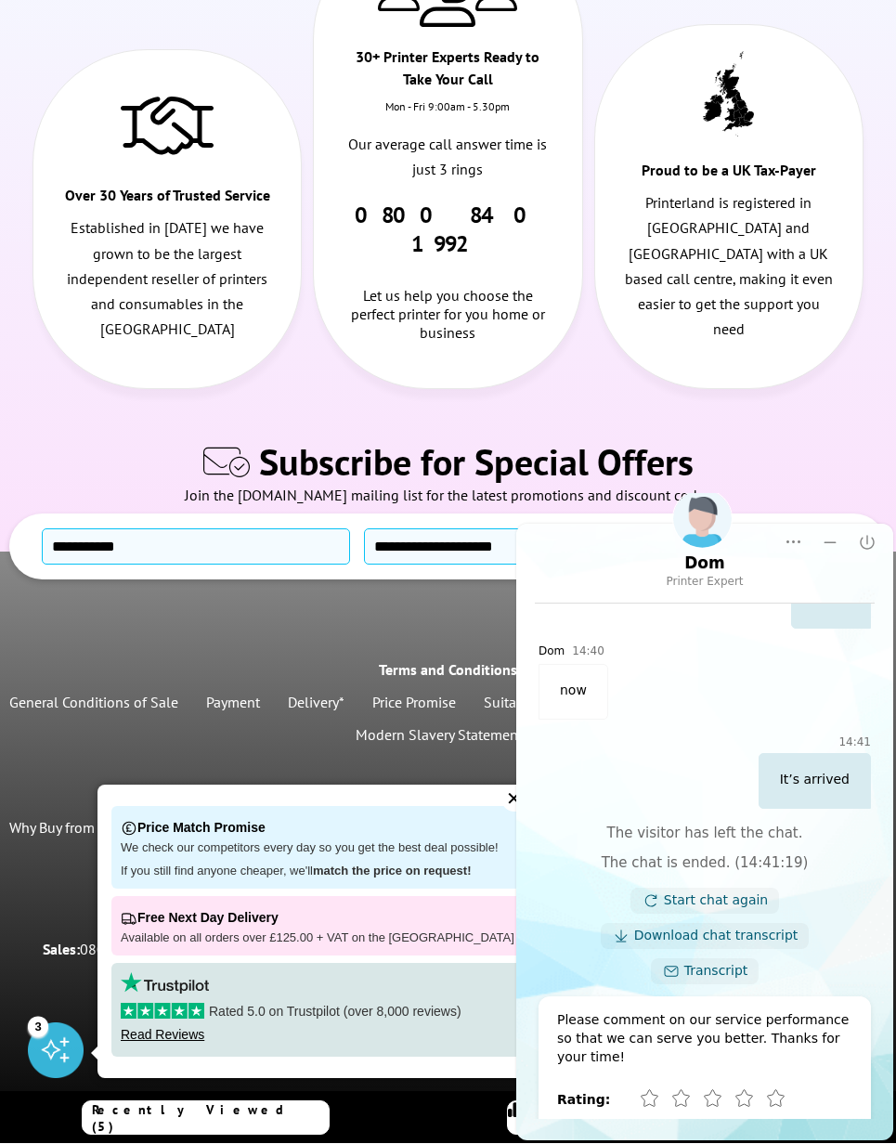
scroll to position [798, 0]
